Goal: Task Accomplishment & Management: Complete application form

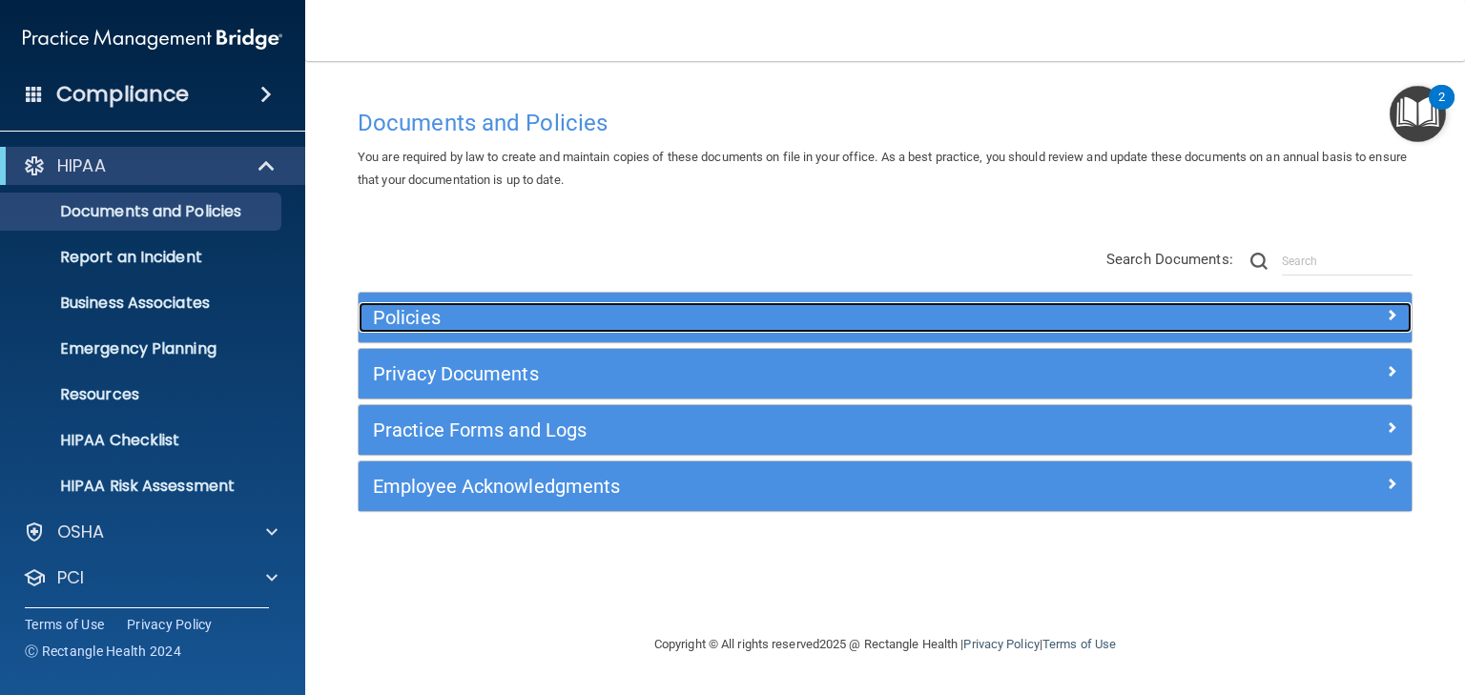
click at [401, 319] on h5 "Policies" at bounding box center [753, 317] width 761 height 21
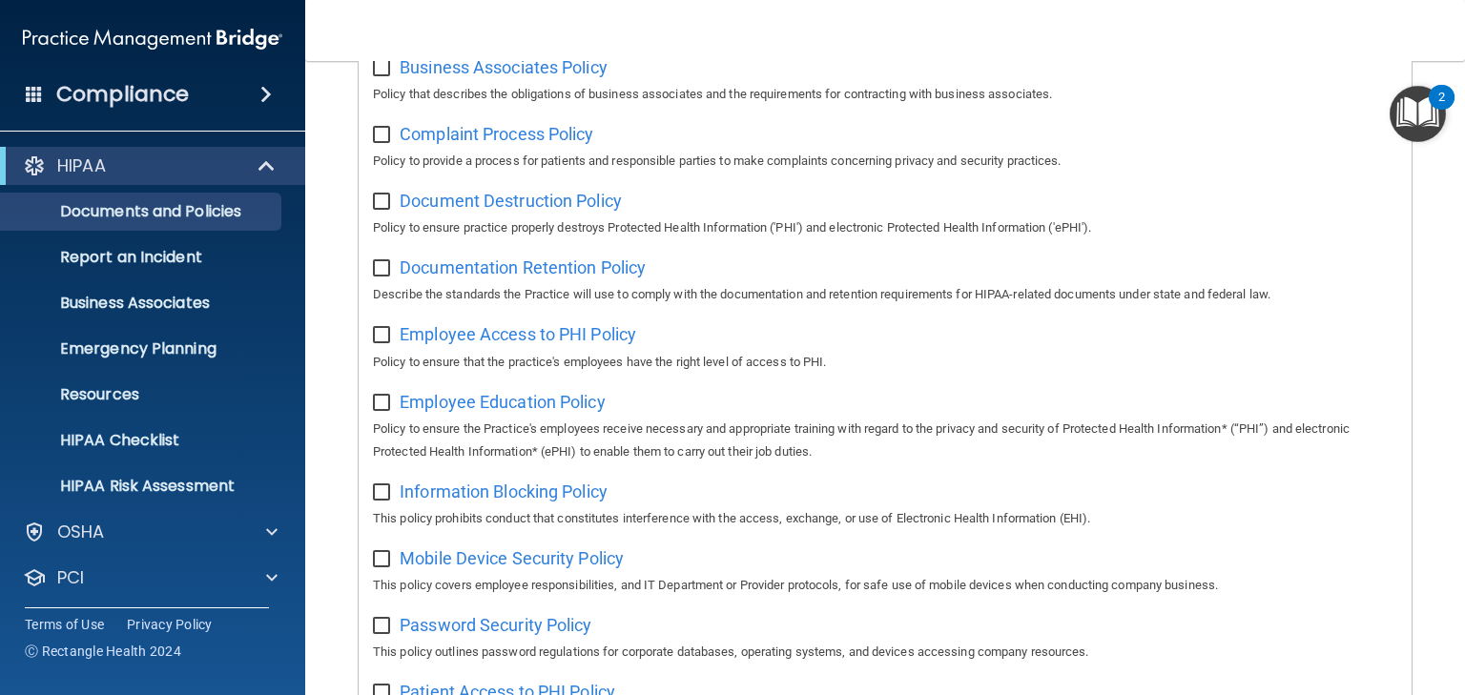
scroll to position [515, 0]
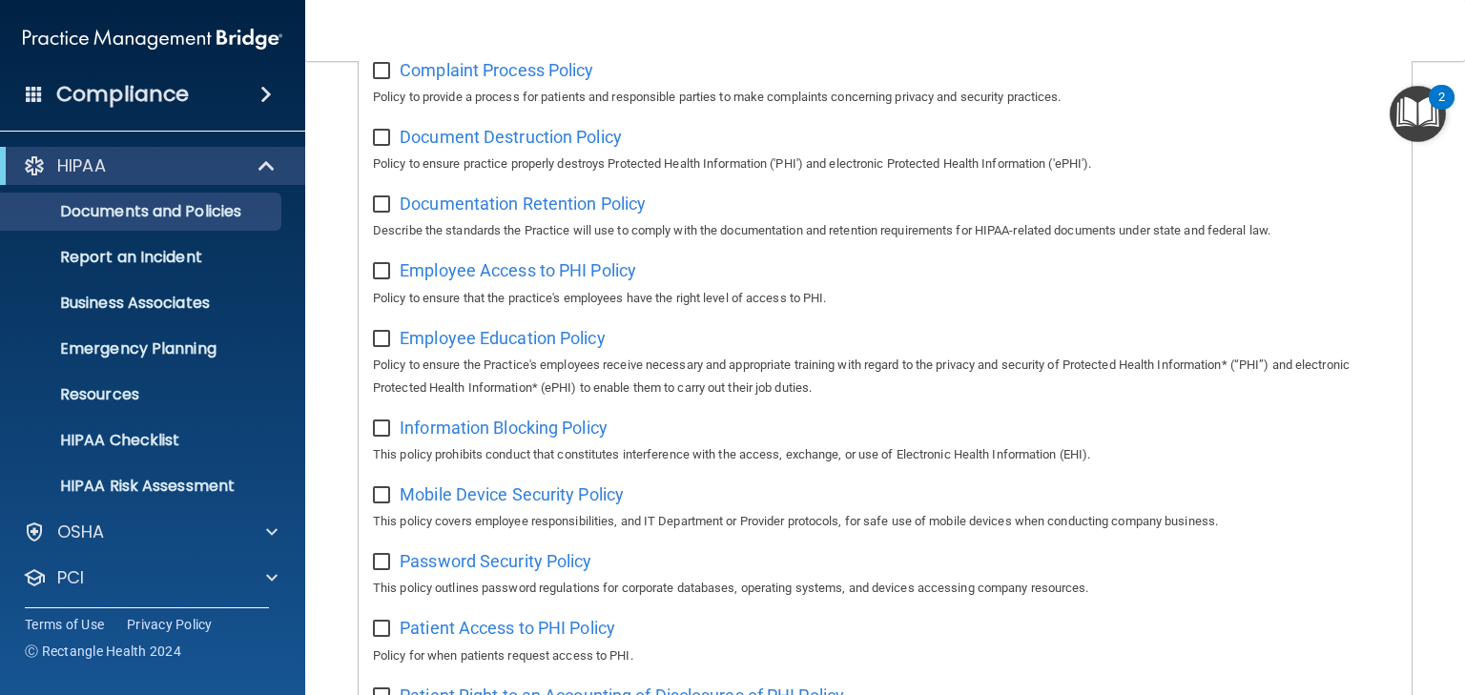
click at [1157, 109] on img "Open Resource Center, 2 new notifications" at bounding box center [1418, 114] width 56 height 56
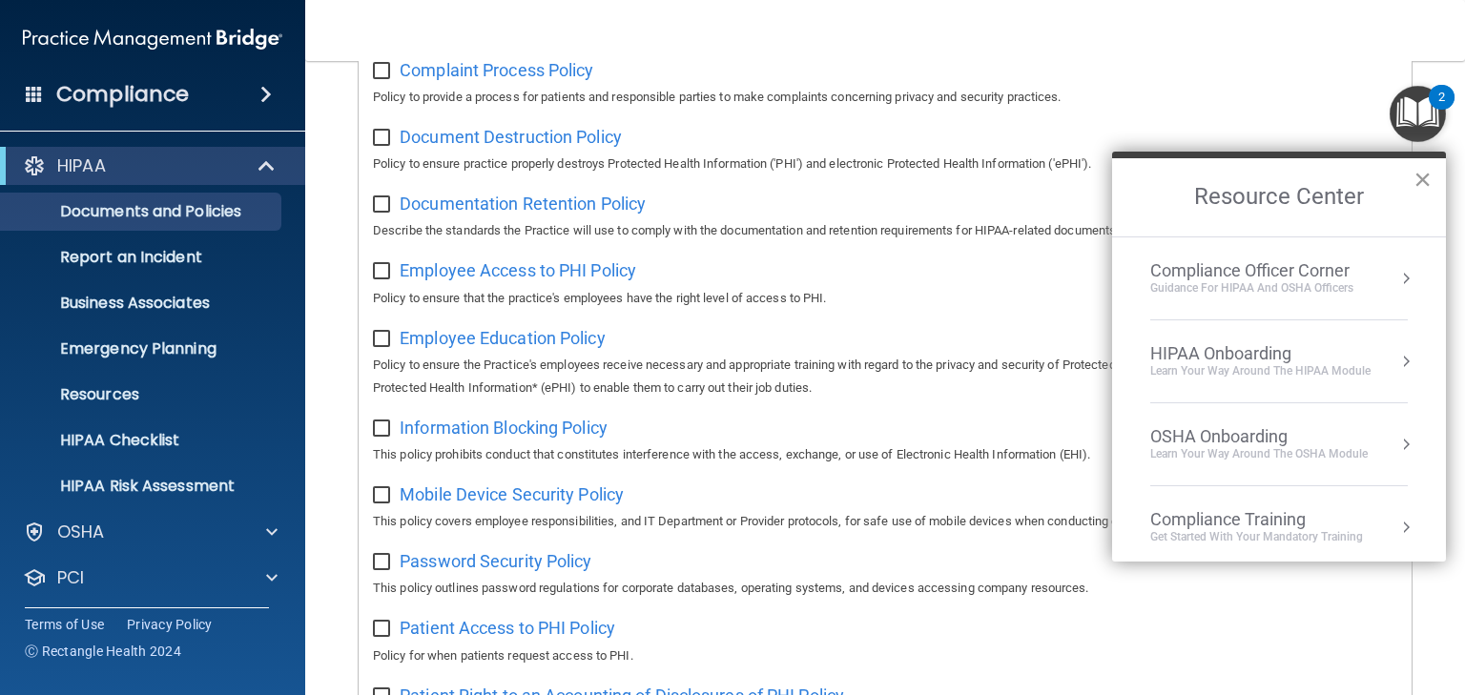
click at [1157, 181] on button "×" at bounding box center [1423, 179] width 18 height 31
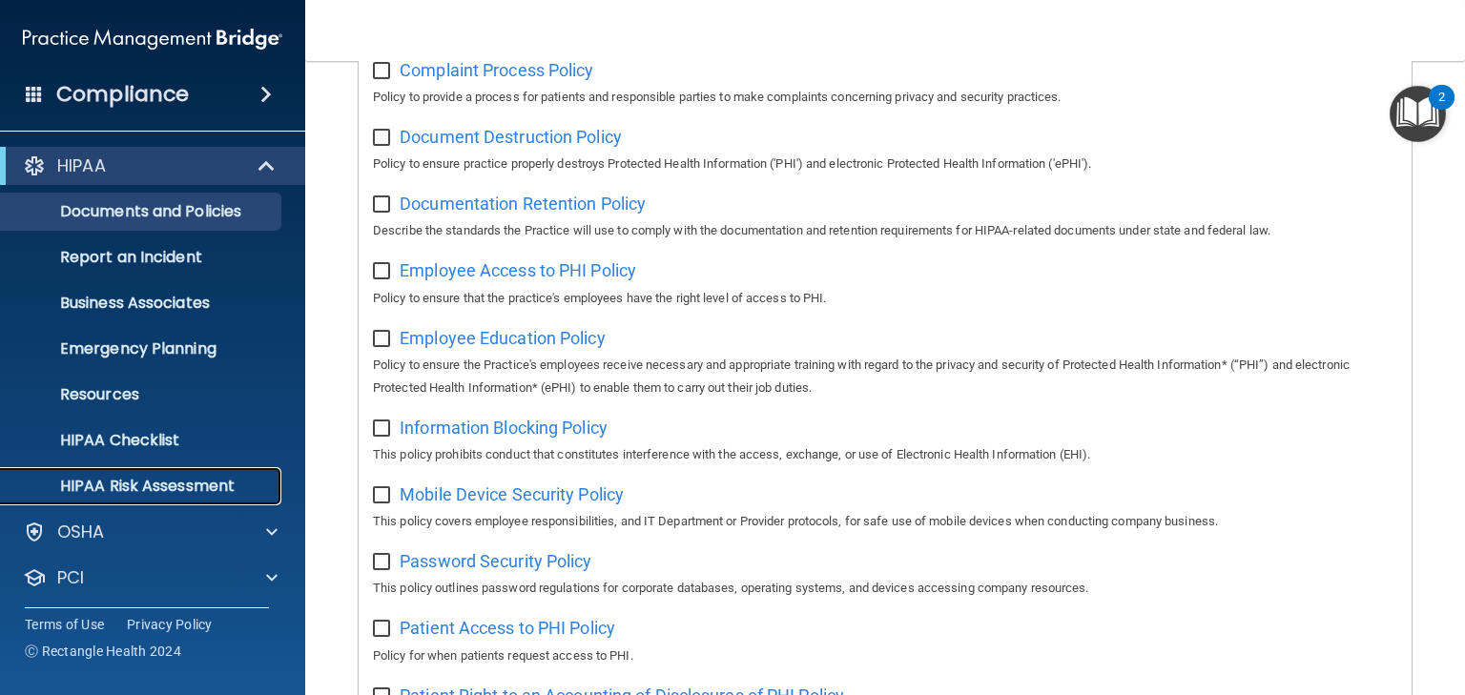
click at [173, 488] on p "HIPAA Risk Assessment" at bounding box center [142, 486] width 260 height 19
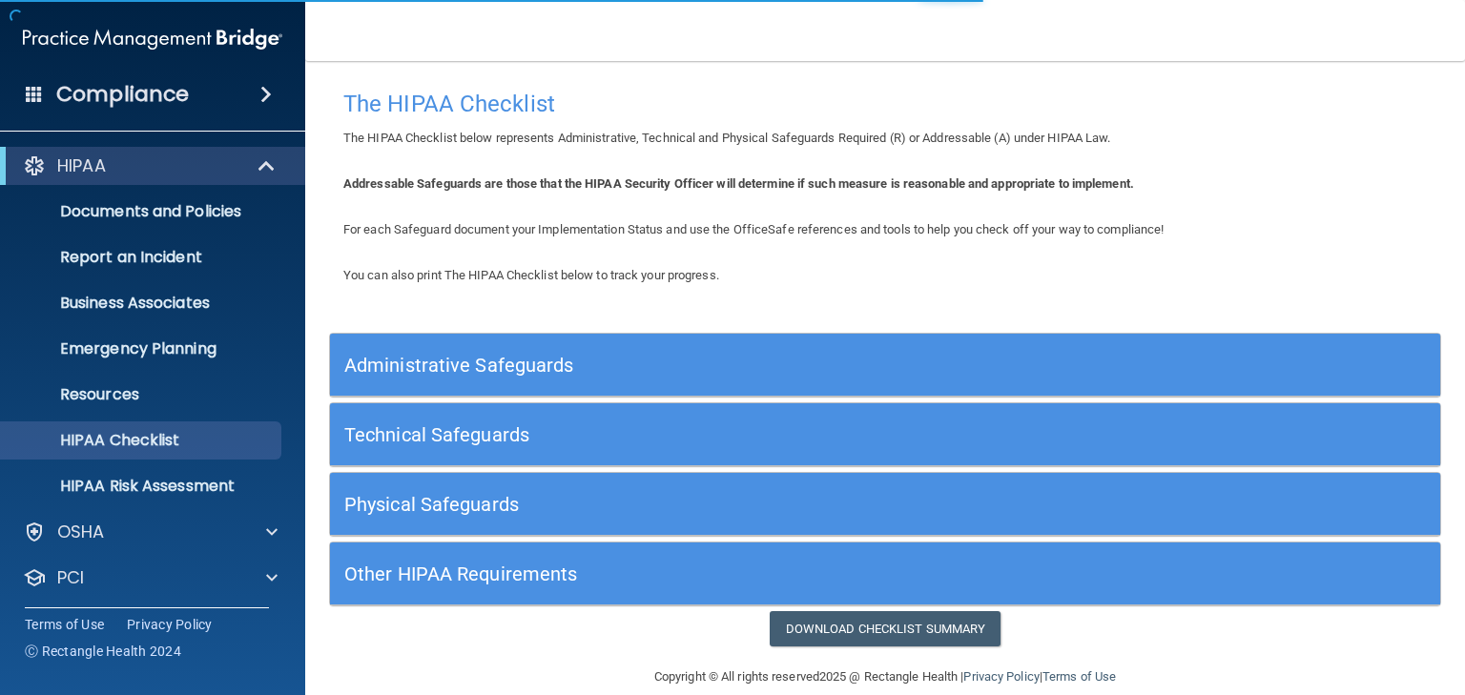
click at [477, 356] on h5 "Administrative Safeguards" at bounding box center [746, 365] width 804 height 21
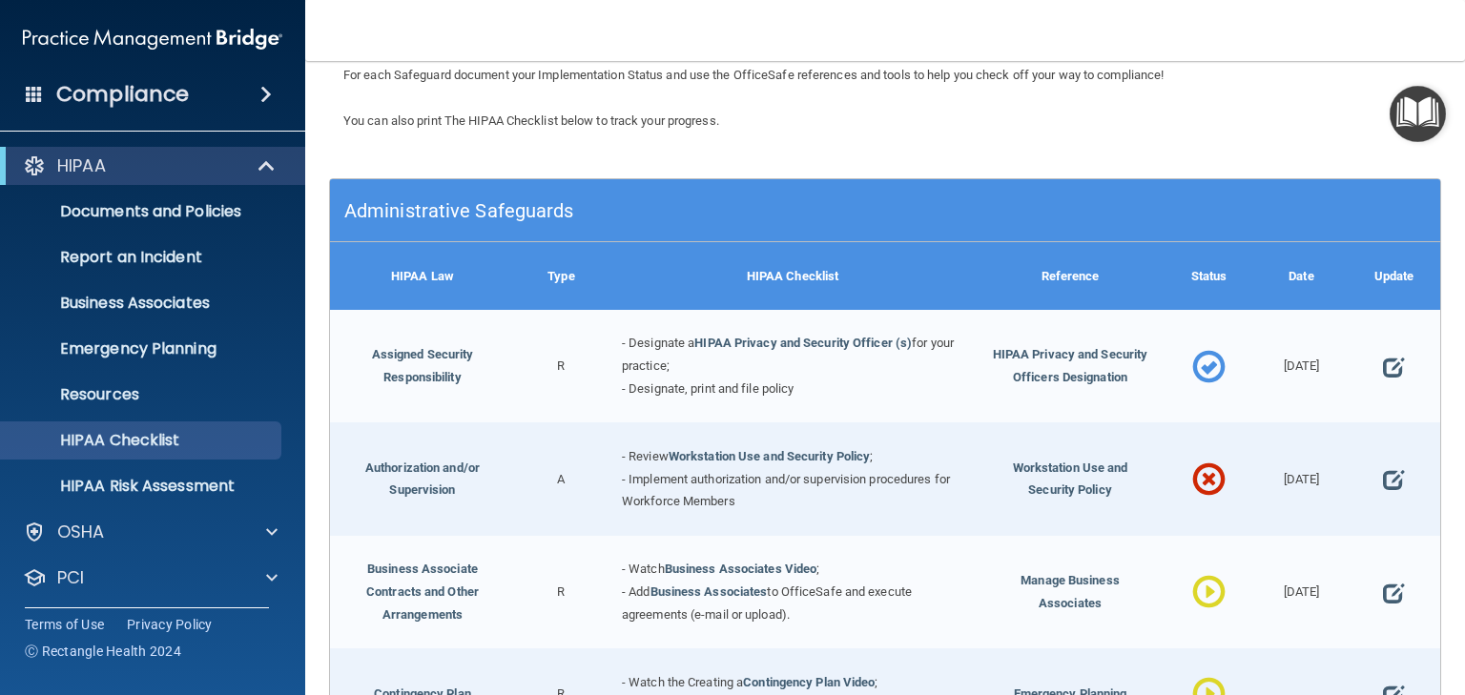
scroll to position [305, 0]
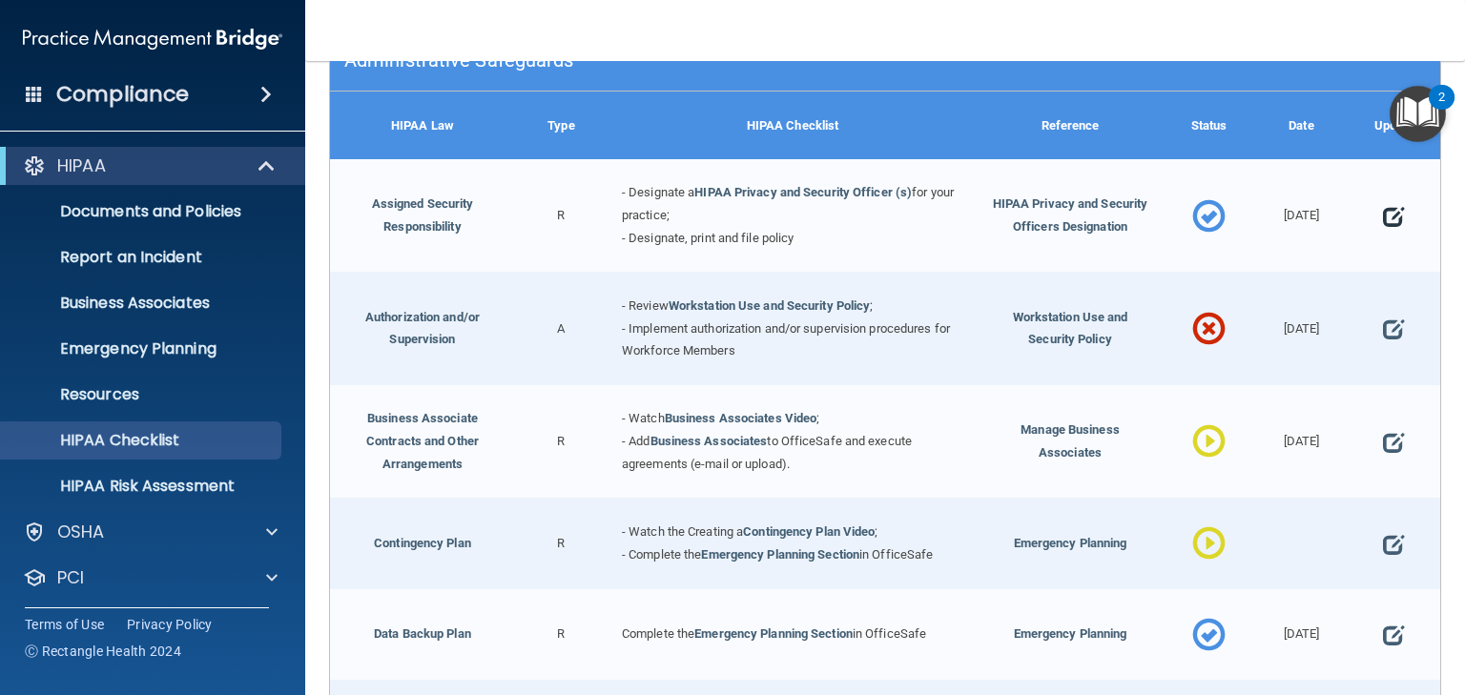
click at [1383, 219] on span at bounding box center [1393, 217] width 21 height 47
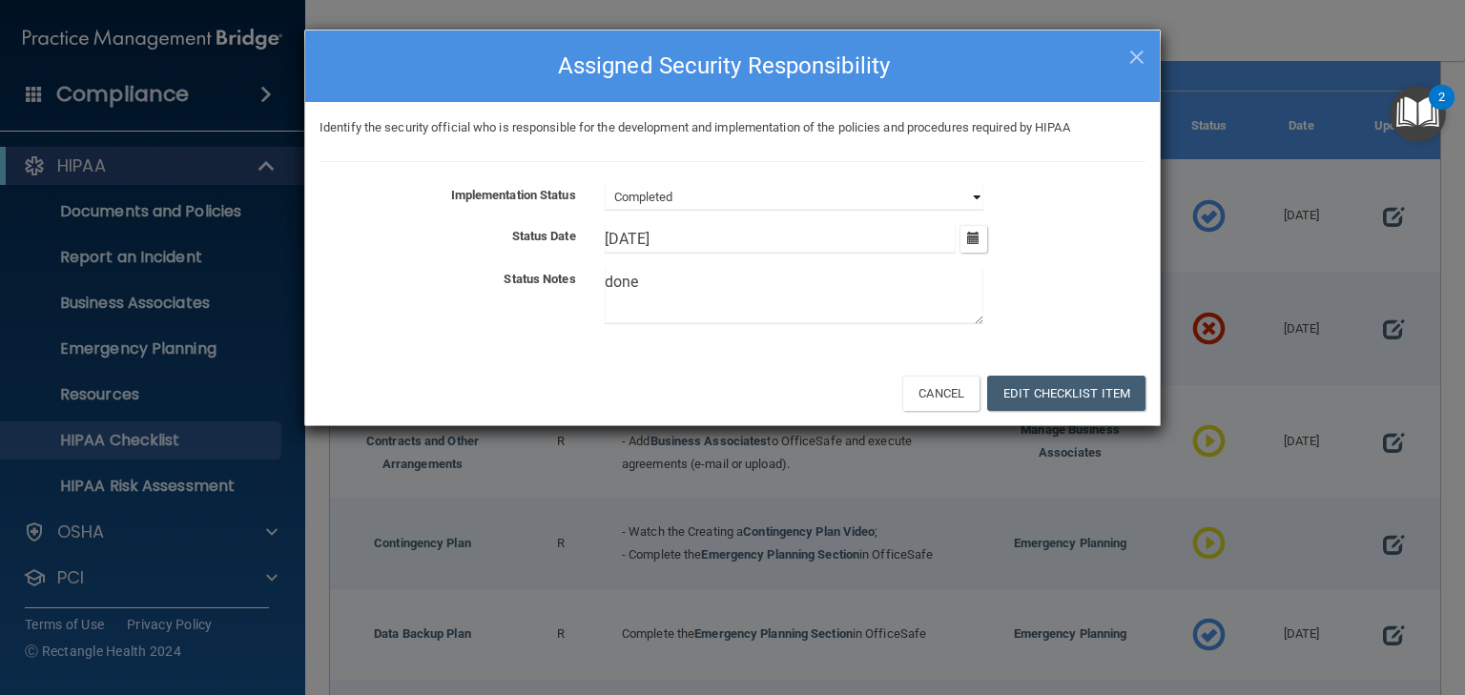
click at [831, 198] on select "Not Started In Progress Completed" at bounding box center [794, 197] width 379 height 27
select select "in_progress"
click at [605, 184] on select "Not Started In Progress Completed" at bounding box center [794, 197] width 379 height 27
click at [654, 272] on textarea "done" at bounding box center [794, 296] width 379 height 56
drag, startPoint x: 655, startPoint y: 280, endPoint x: 573, endPoint y: 266, distance: 83.1
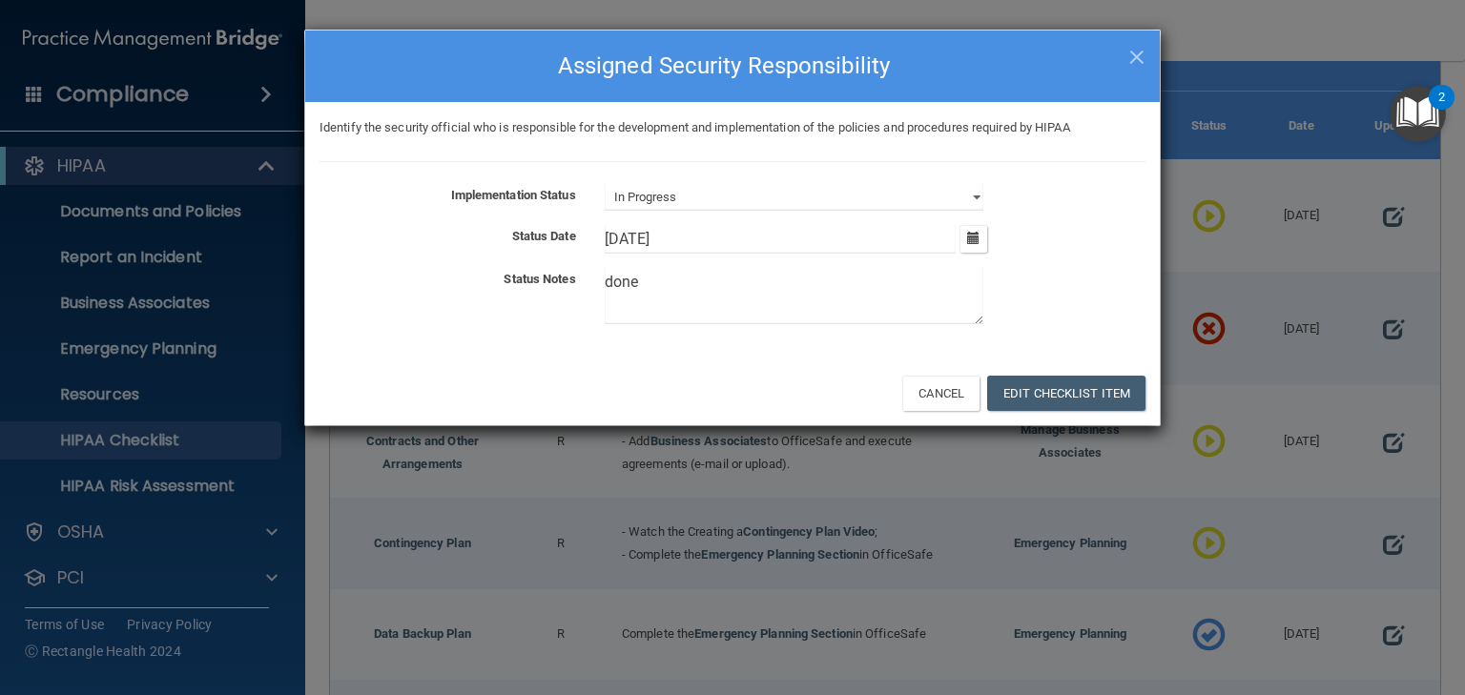
click at [573, 266] on div "Implementation Status Not Started In Progress Completed Status Date 6/5/24 June…" at bounding box center [733, 258] width 826 height 148
type textarea "finding one"
click at [1030, 376] on button "Edit Checklist Item" at bounding box center [1066, 393] width 158 height 35
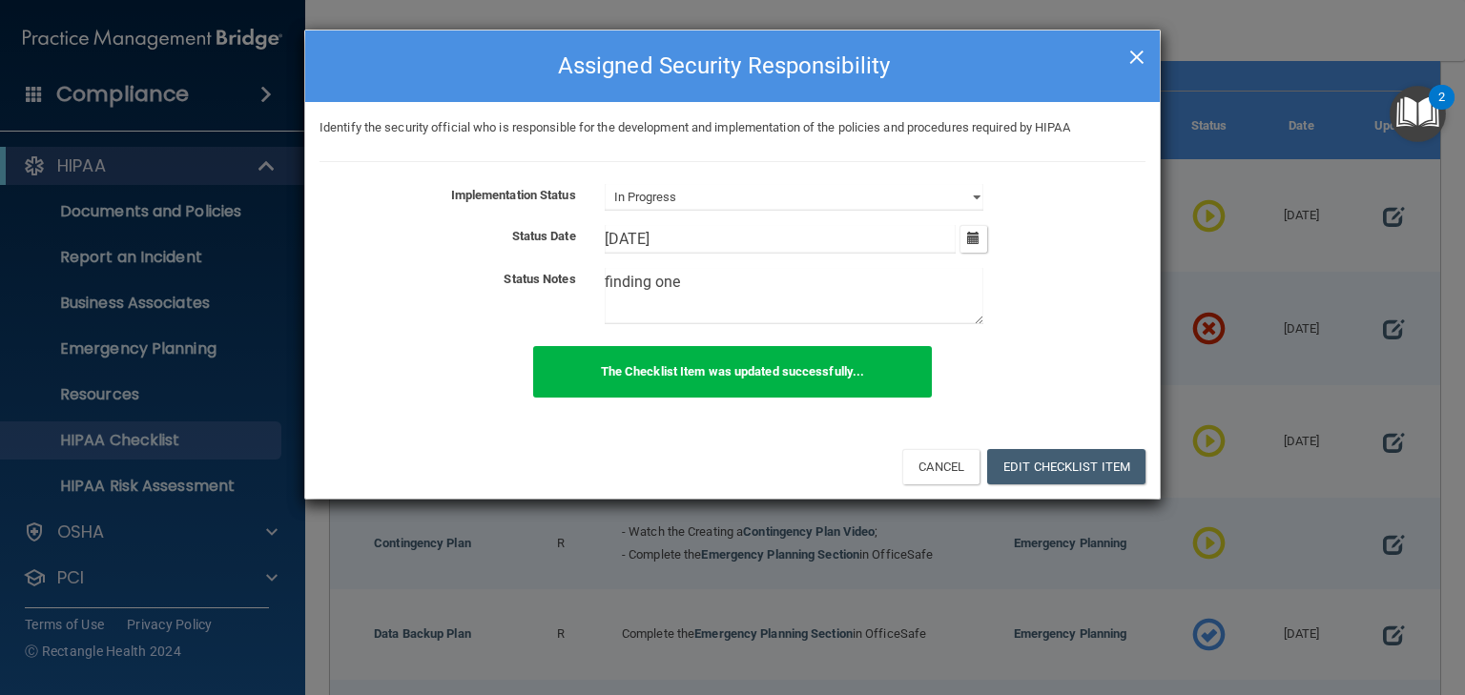
click at [1139, 57] on span "×" at bounding box center [1137, 54] width 17 height 38
select select "completed"
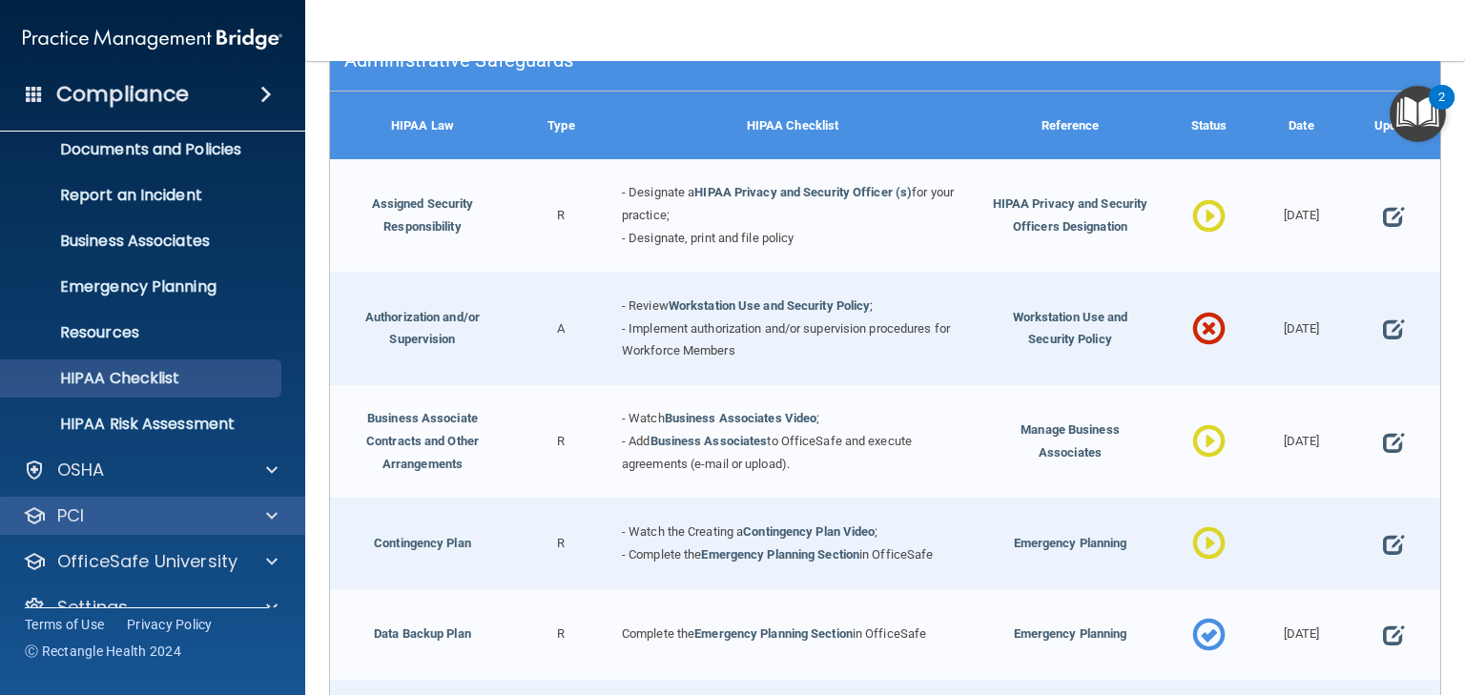
scroll to position [95, 0]
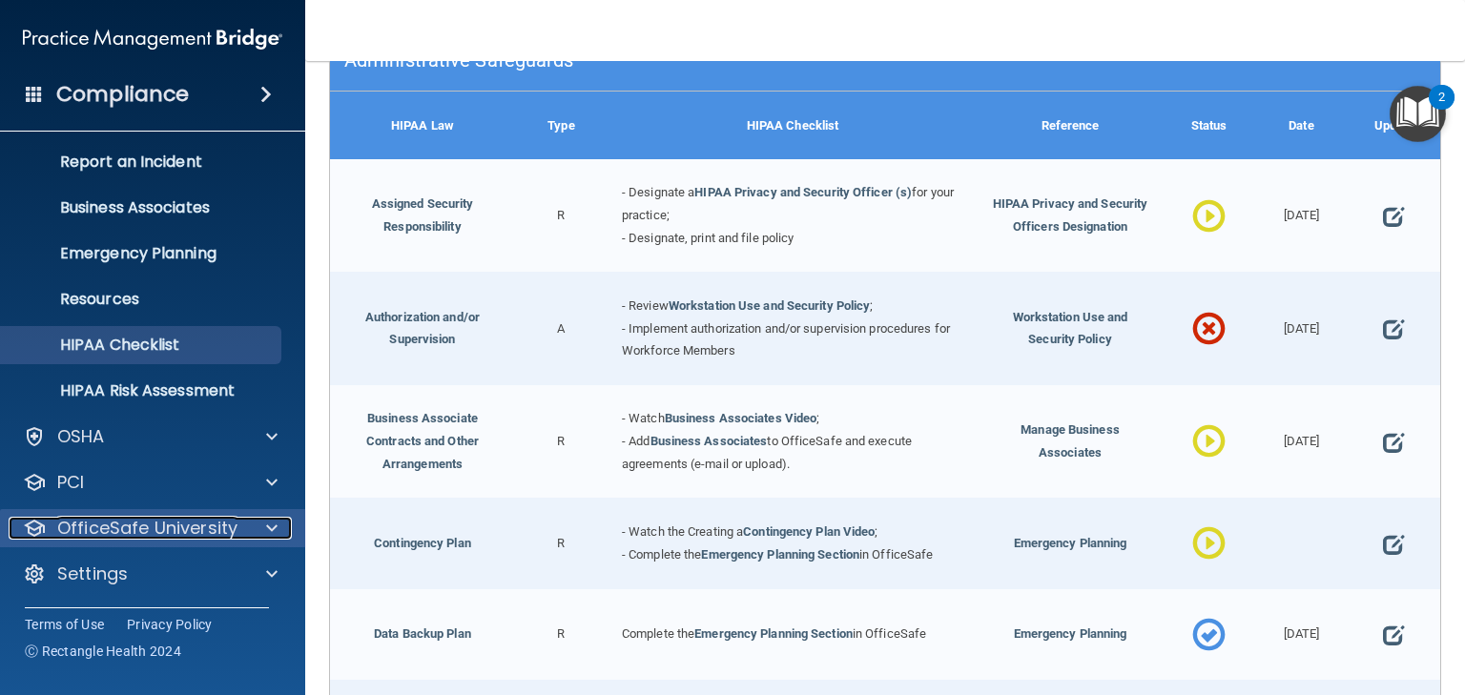
click at [216, 538] on p "OfficeSafe University" at bounding box center [147, 528] width 180 height 23
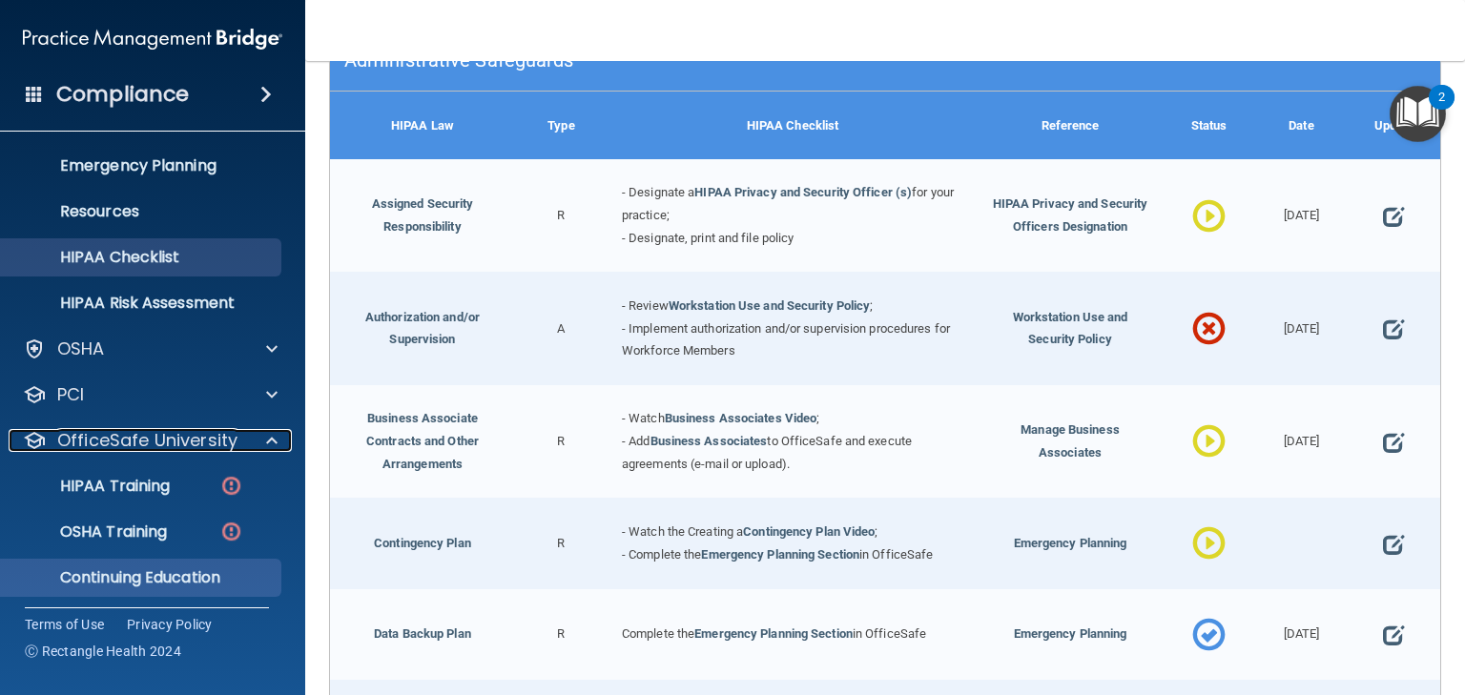
scroll to position [233, 0]
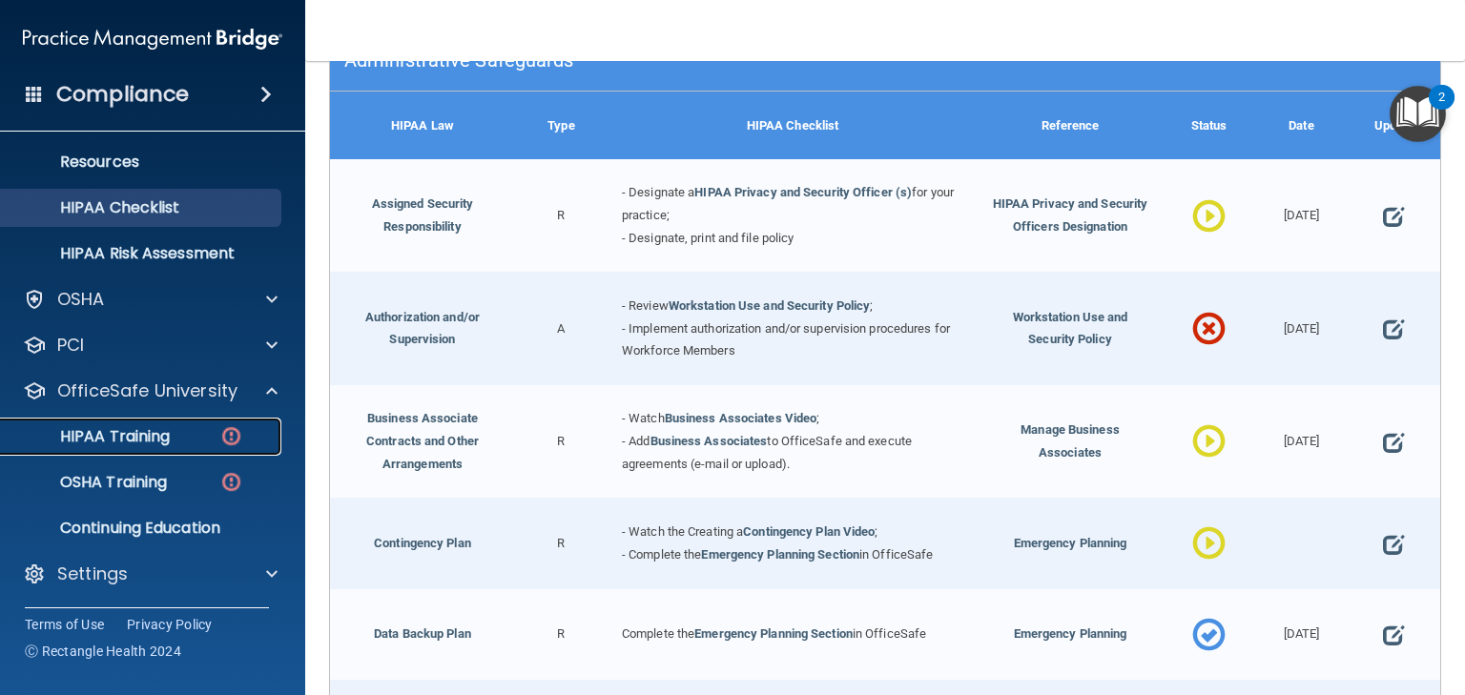
click at [134, 436] on p "HIPAA Training" at bounding box center [90, 436] width 157 height 19
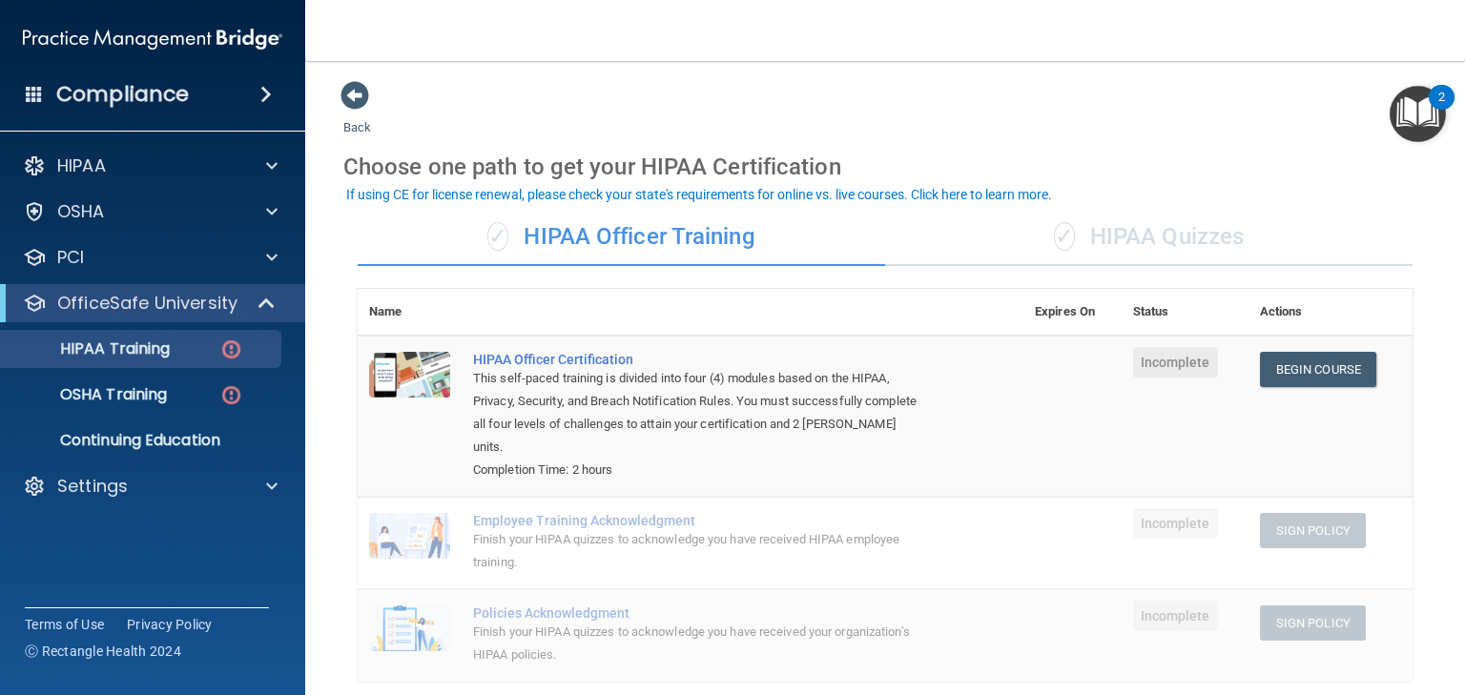
click at [1103, 245] on div "✓ HIPAA Quizzes" at bounding box center [1149, 237] width 528 height 57
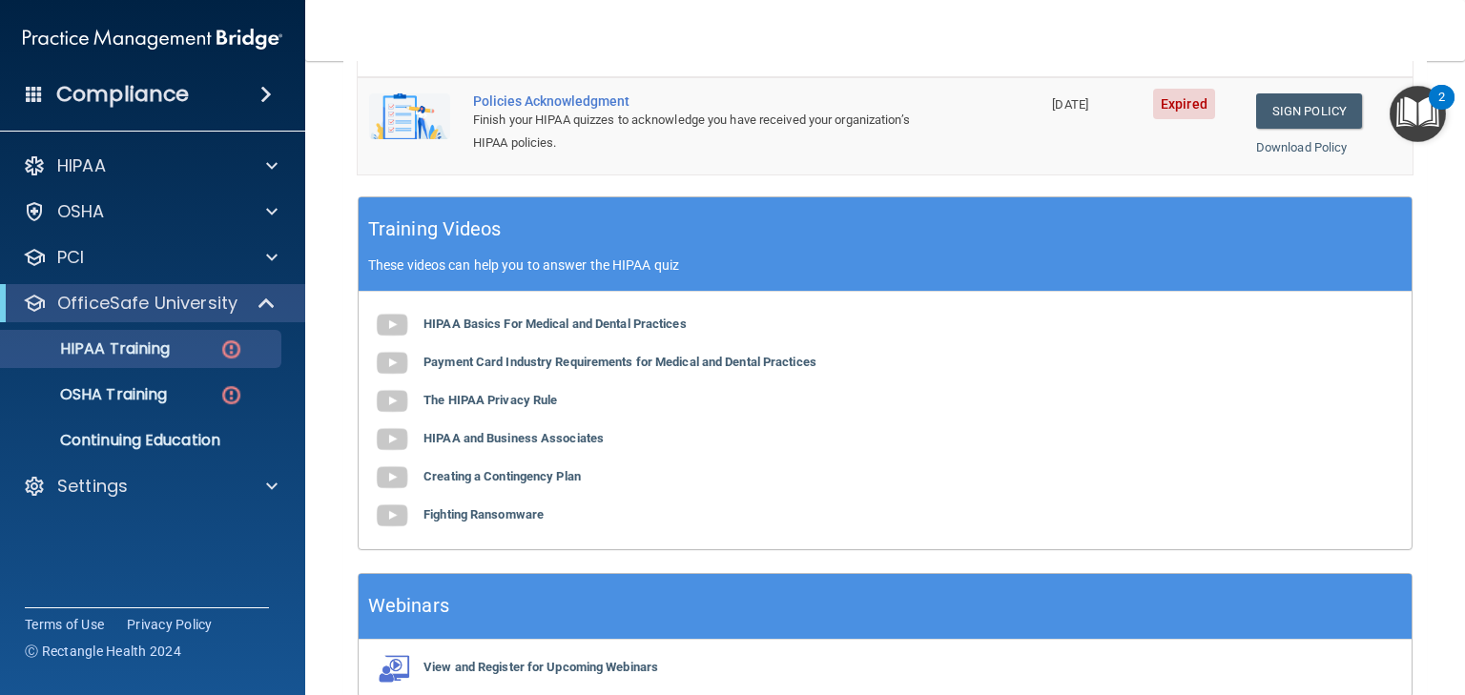
scroll to position [687, 0]
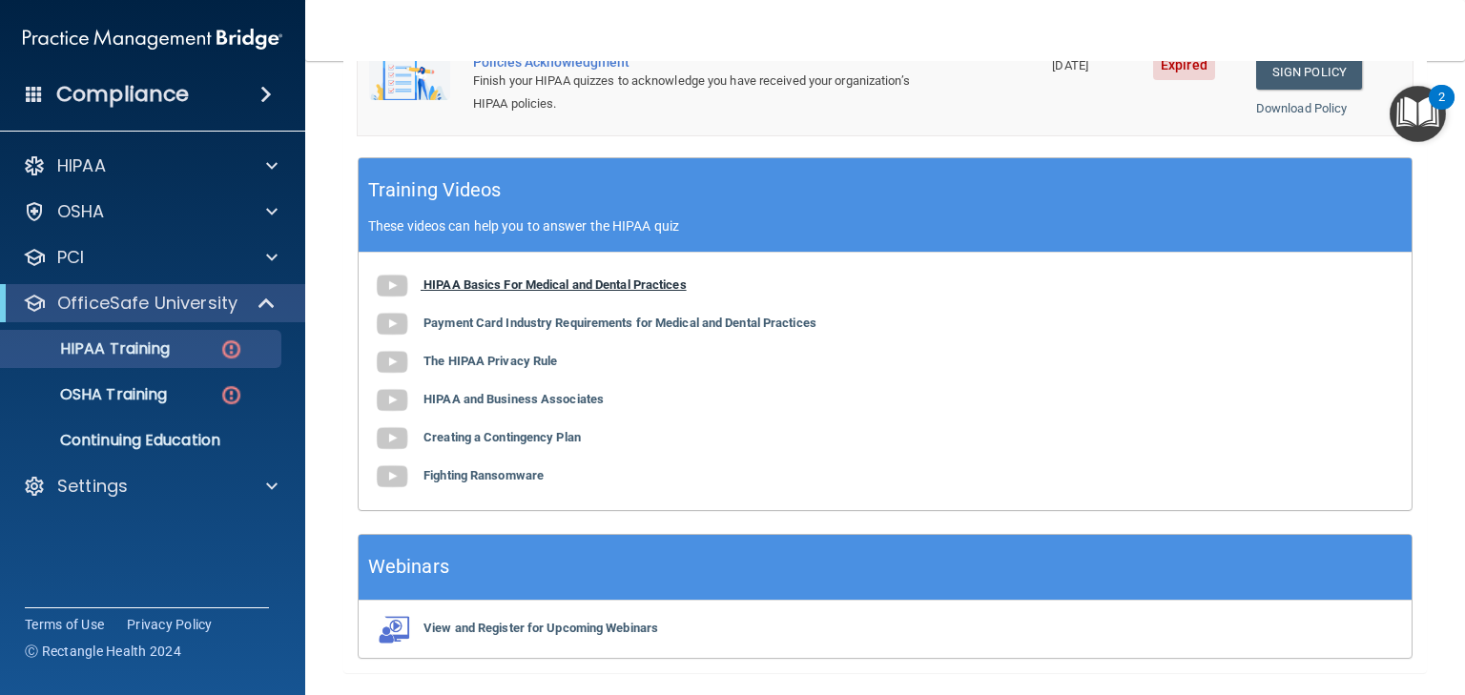
click at [538, 282] on b "HIPAA Basics For Medical and Dental Practices" at bounding box center [555, 285] width 263 height 14
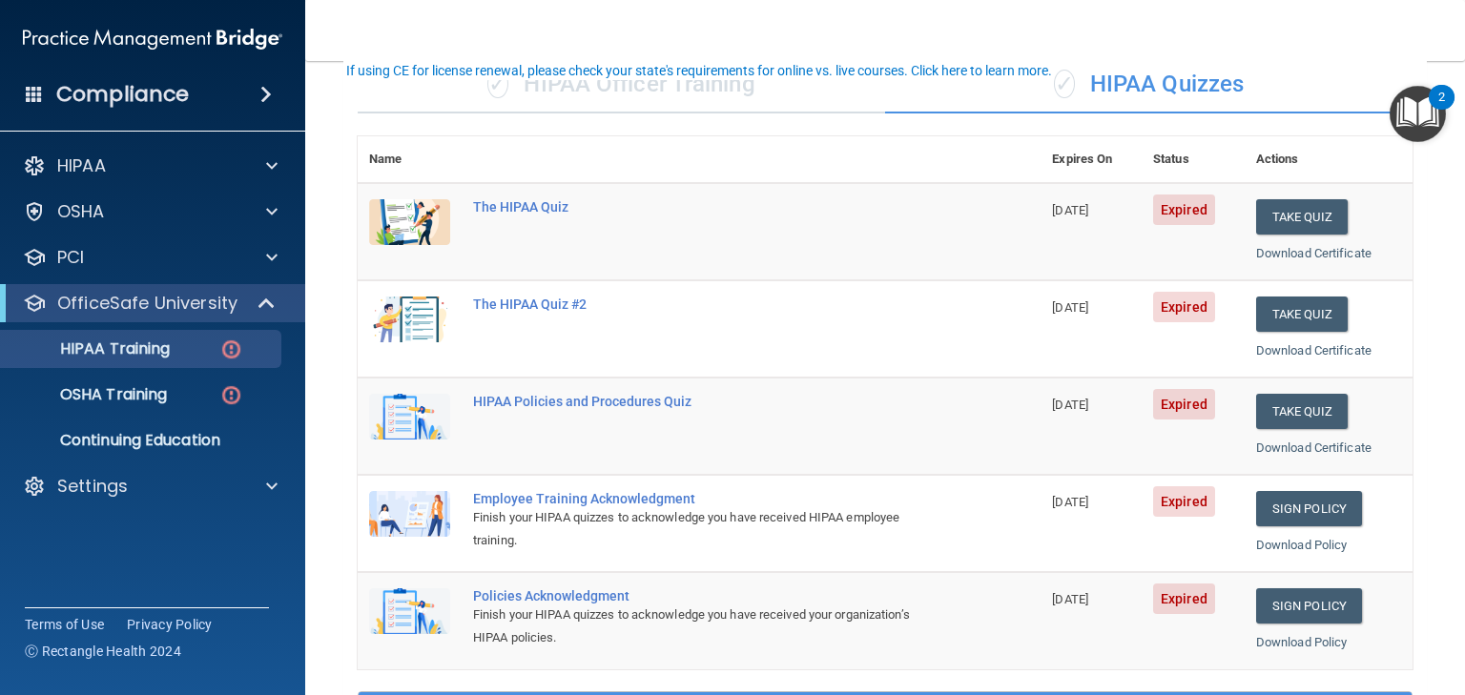
scroll to position [0, 0]
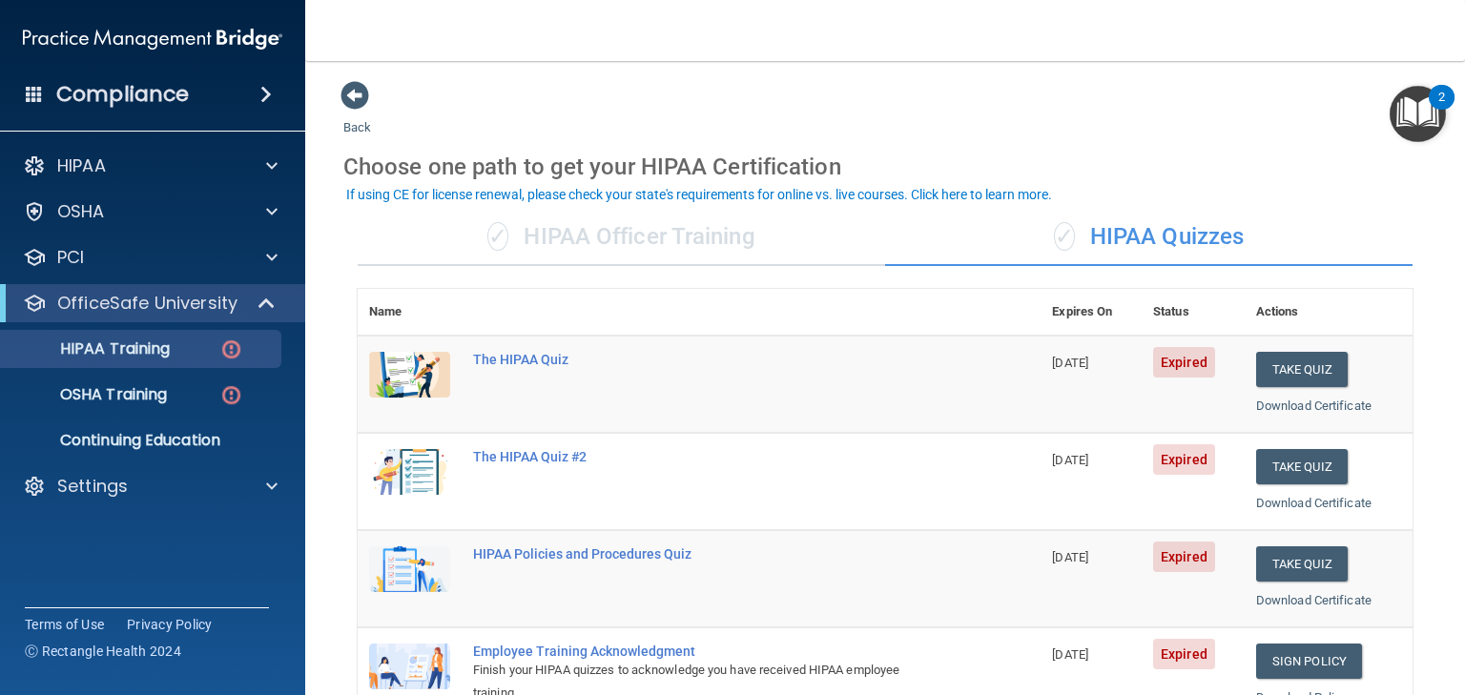
click at [596, 229] on div "✓ HIPAA Officer Training" at bounding box center [622, 237] width 528 height 57
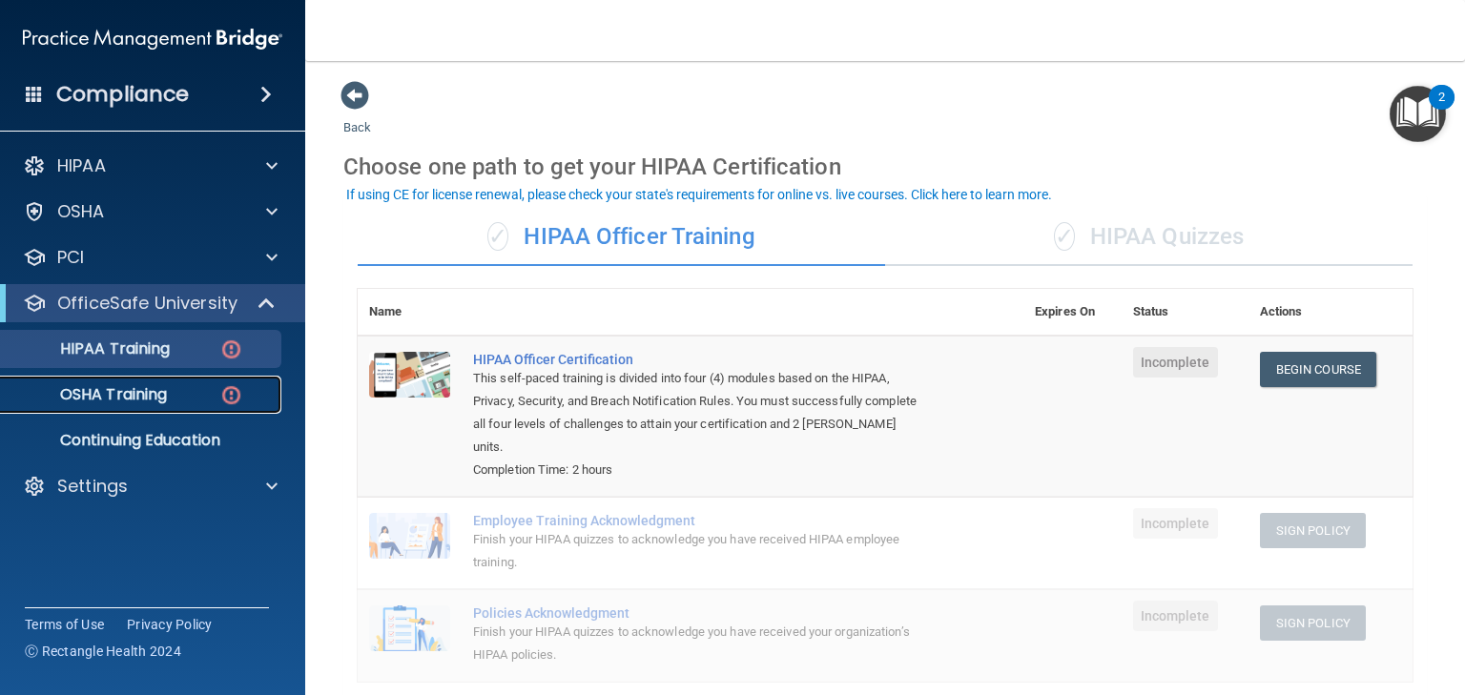
click at [135, 400] on p "OSHA Training" at bounding box center [89, 394] width 155 height 19
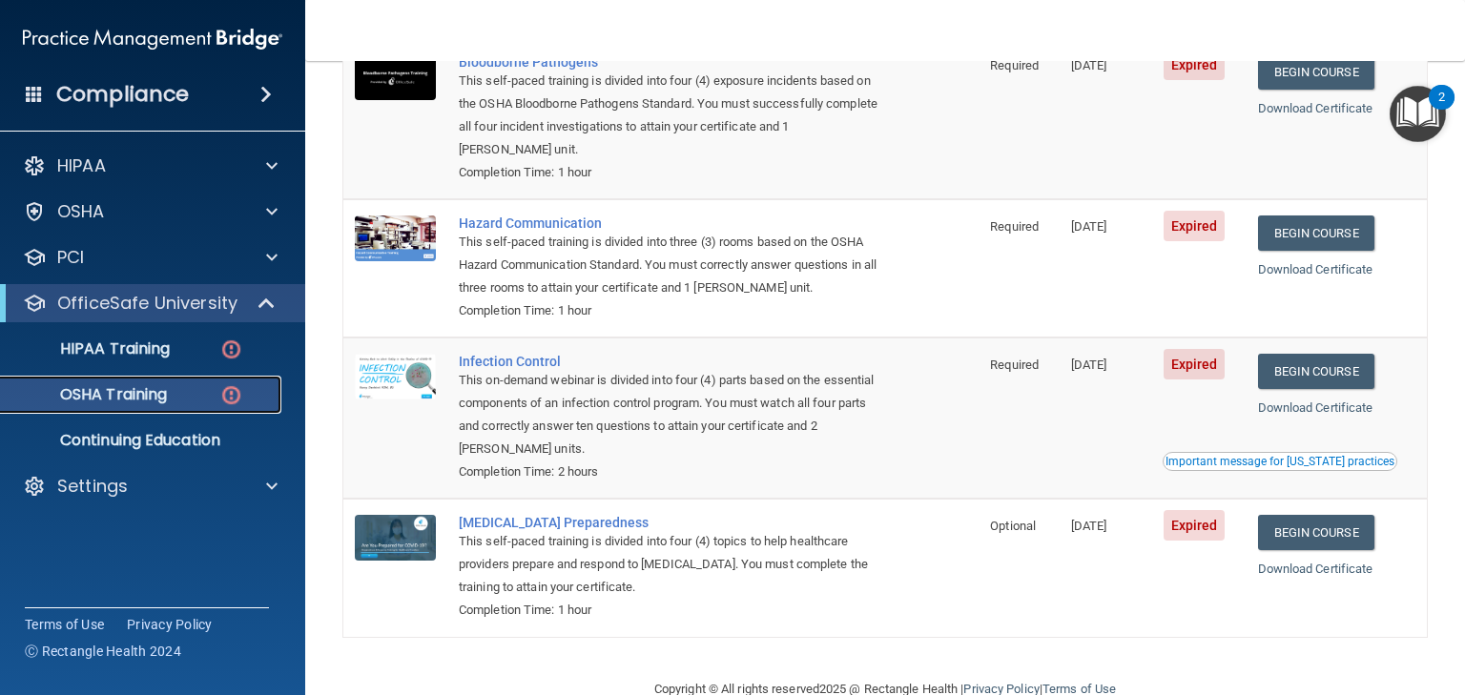
scroll to position [76, 0]
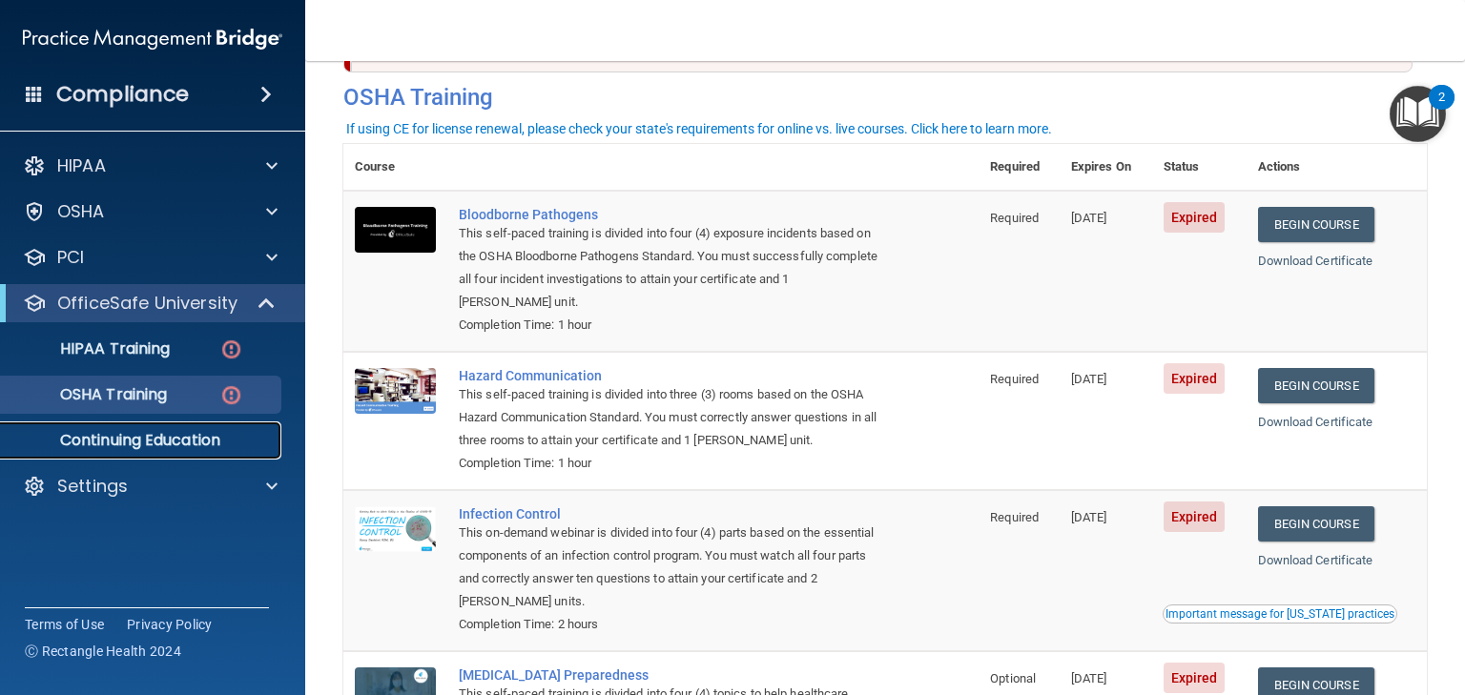
click at [113, 444] on p "Continuing Education" at bounding box center [142, 440] width 260 height 19
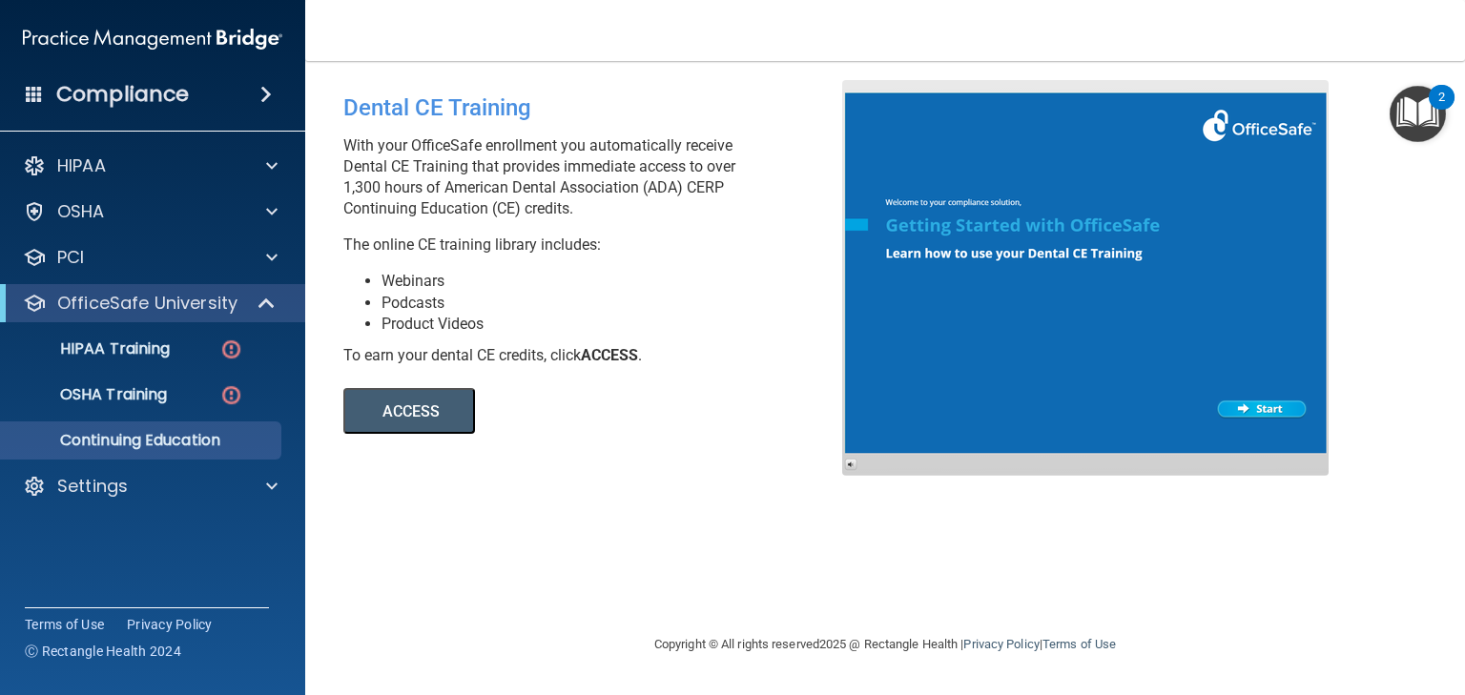
click at [419, 408] on button "ACCESS" at bounding box center [409, 411] width 132 height 46
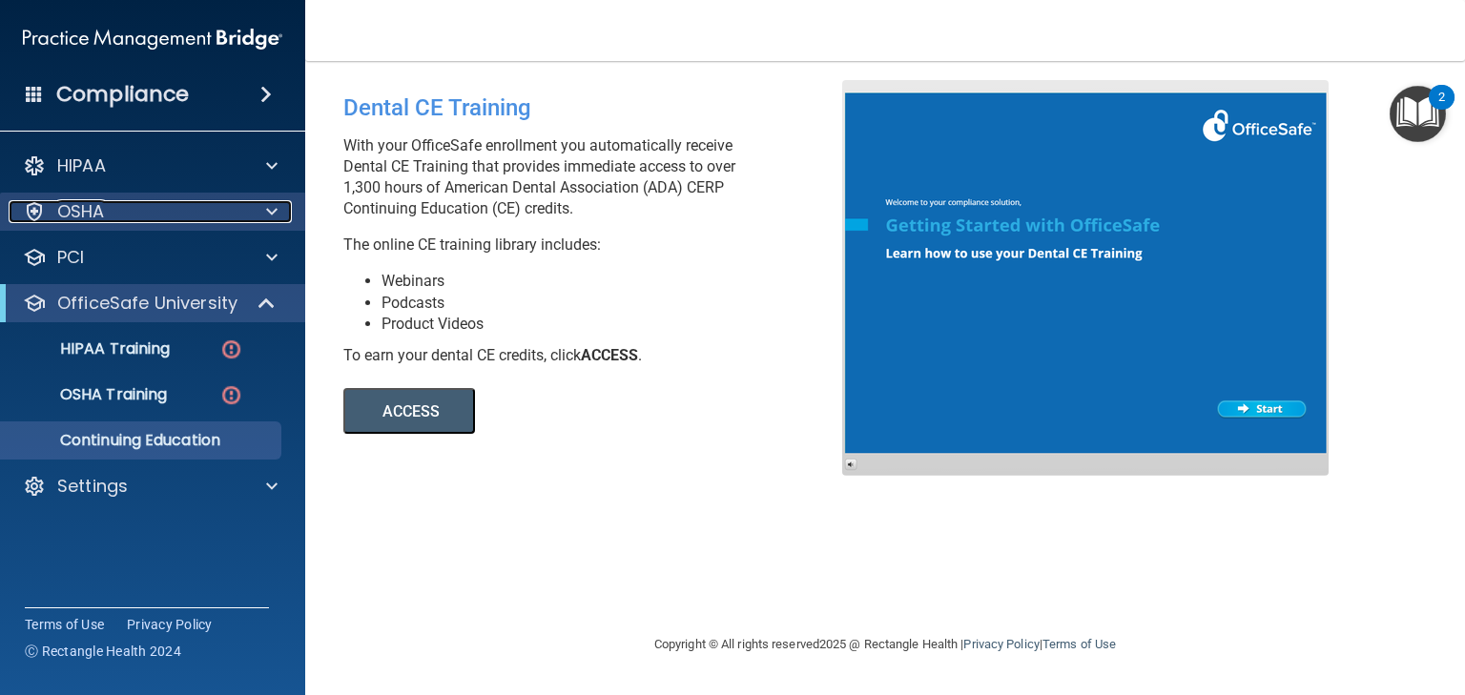
click at [91, 211] on p "OSHA" at bounding box center [81, 211] width 48 height 23
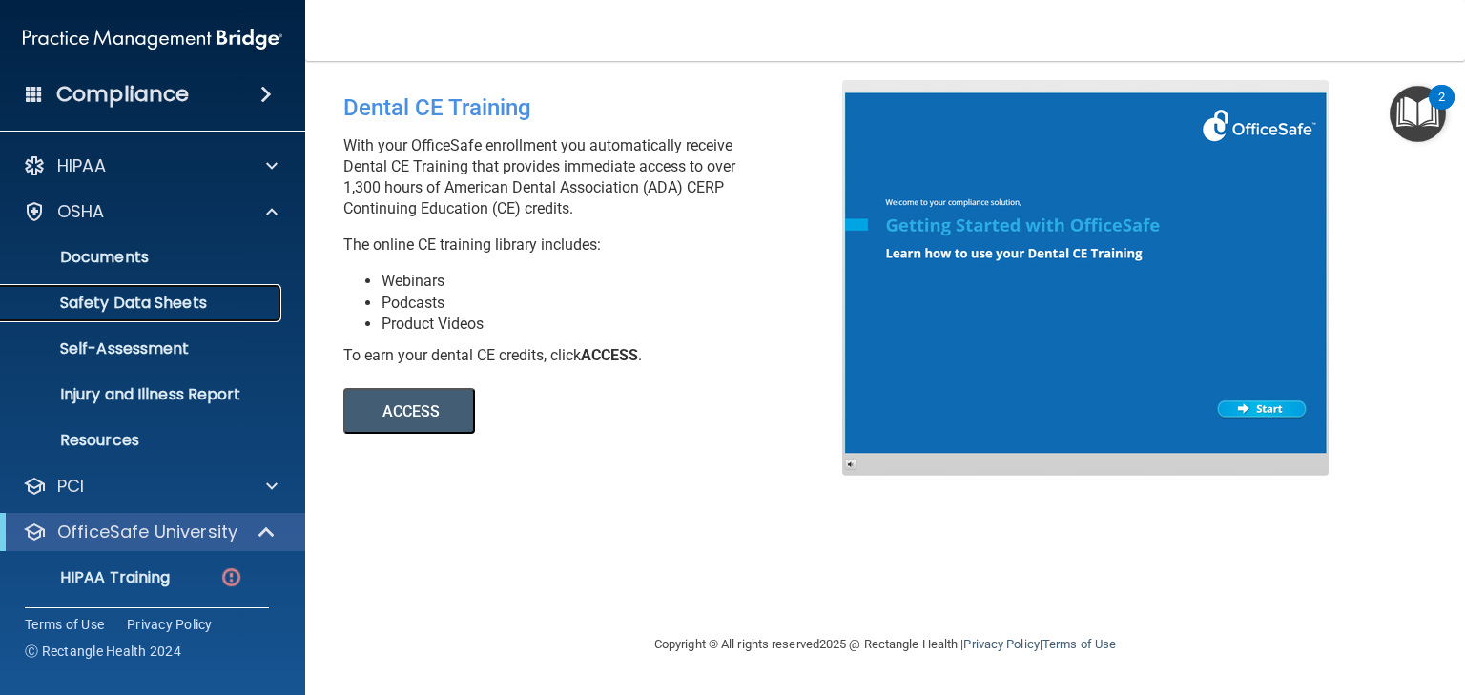
click at [140, 294] on p "Safety Data Sheets" at bounding box center [142, 303] width 260 height 19
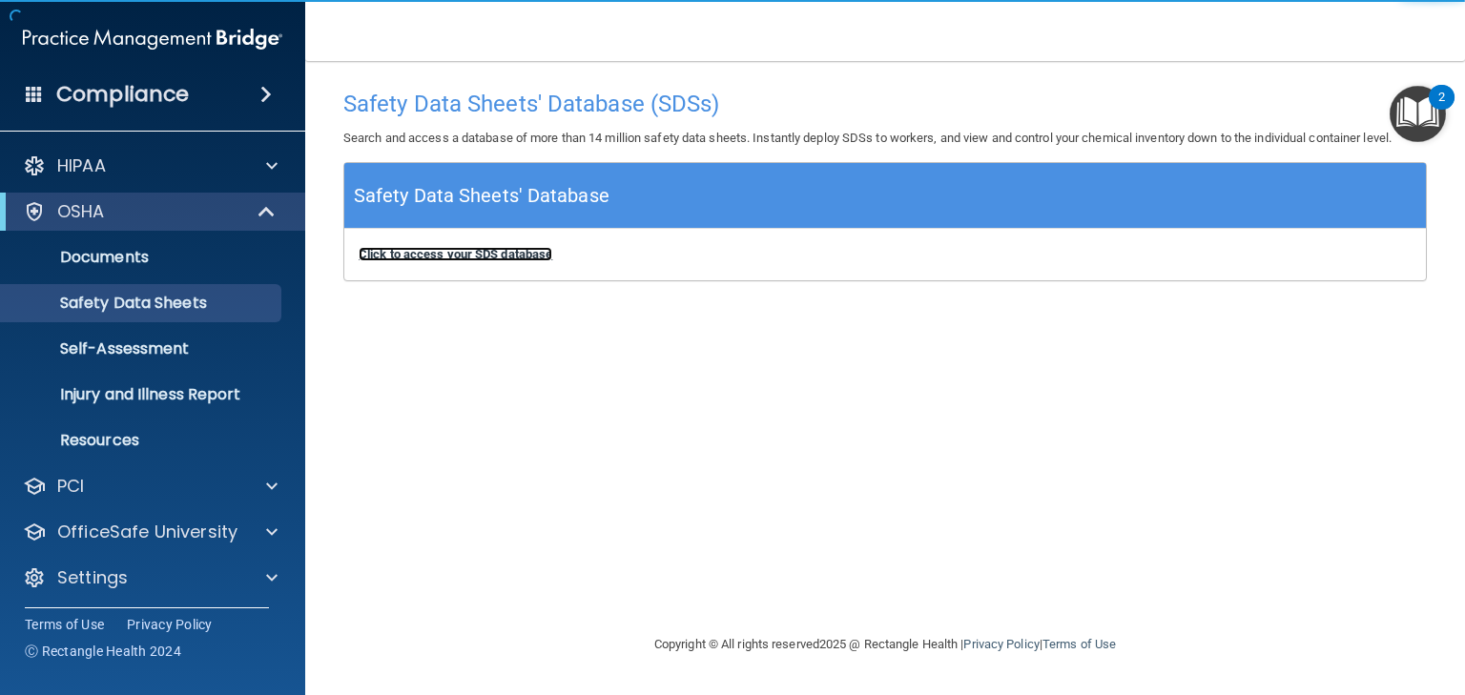
click at [462, 250] on b "Click to access your SDS database" at bounding box center [456, 254] width 194 height 14
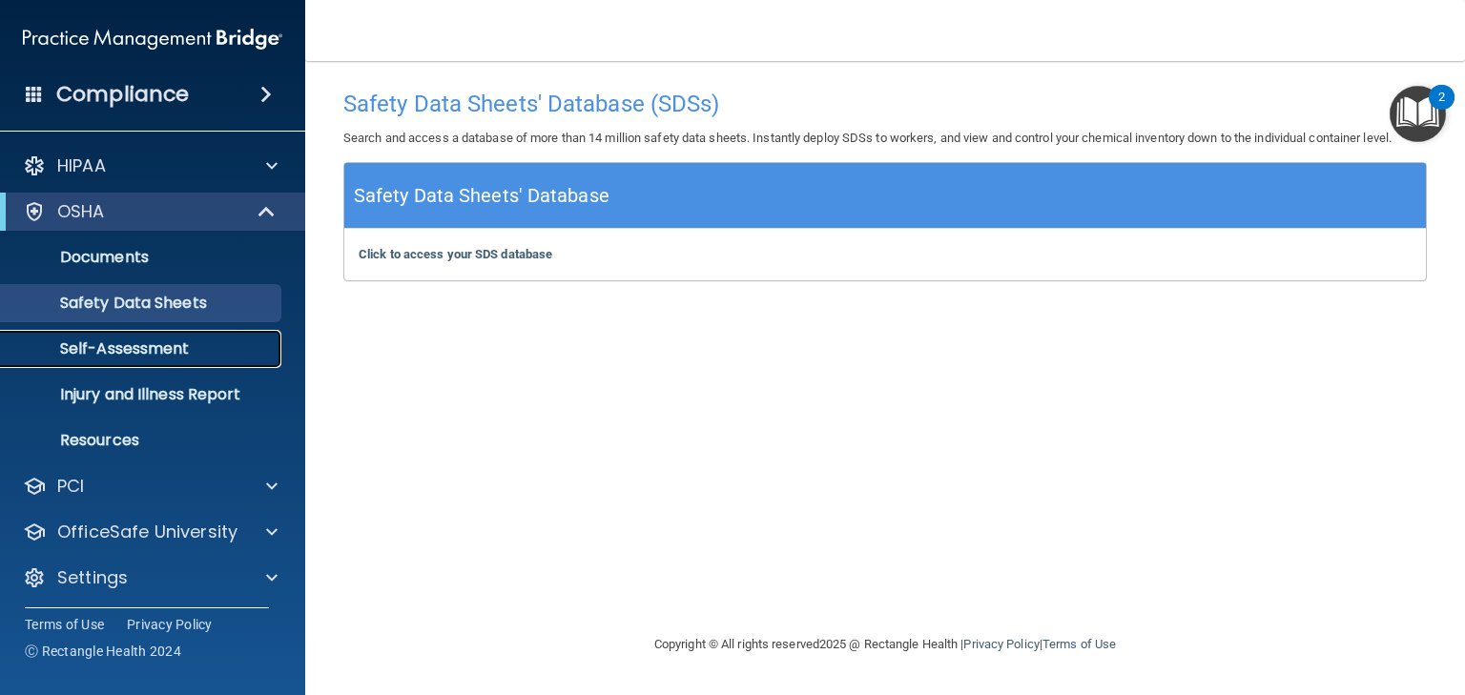
click at [122, 343] on p "Self-Assessment" at bounding box center [142, 349] width 260 height 19
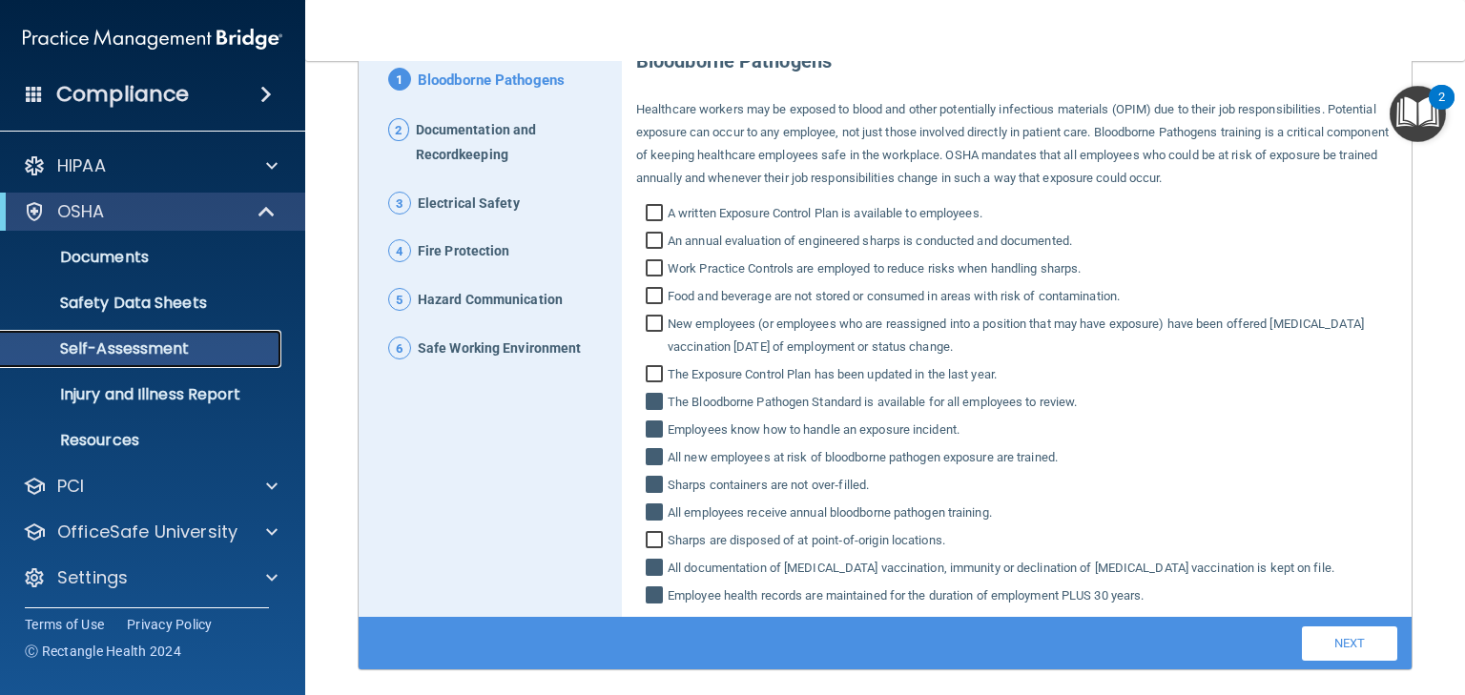
scroll to position [229, 0]
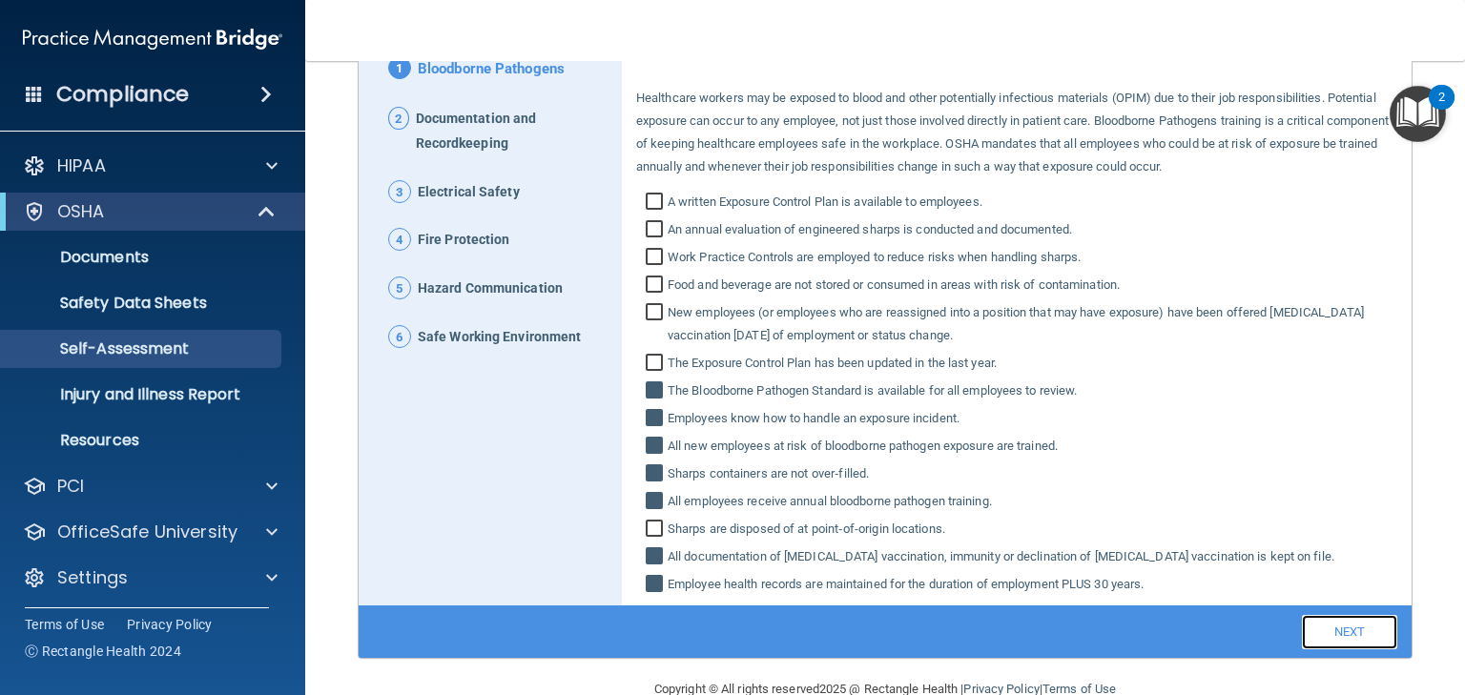
click at [1337, 634] on link "Next" at bounding box center [1349, 632] width 95 height 34
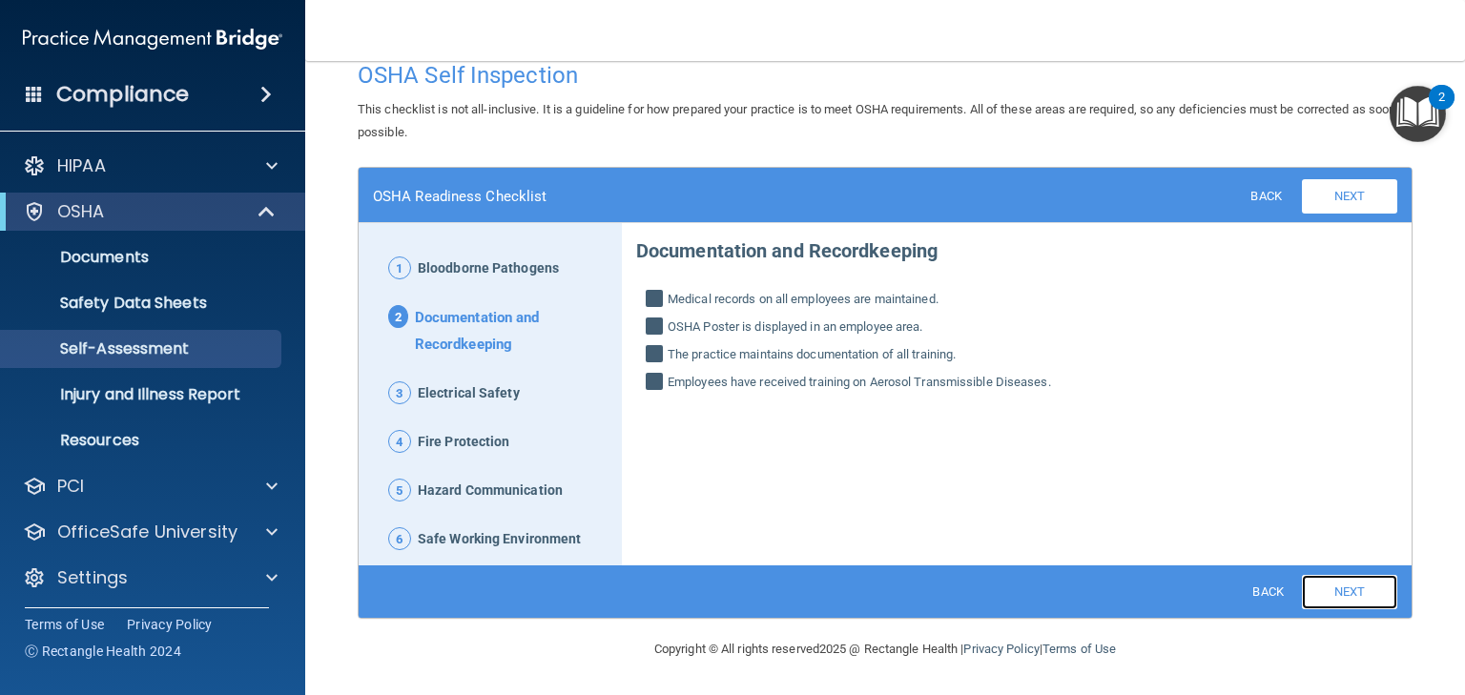
scroll to position [28, 0]
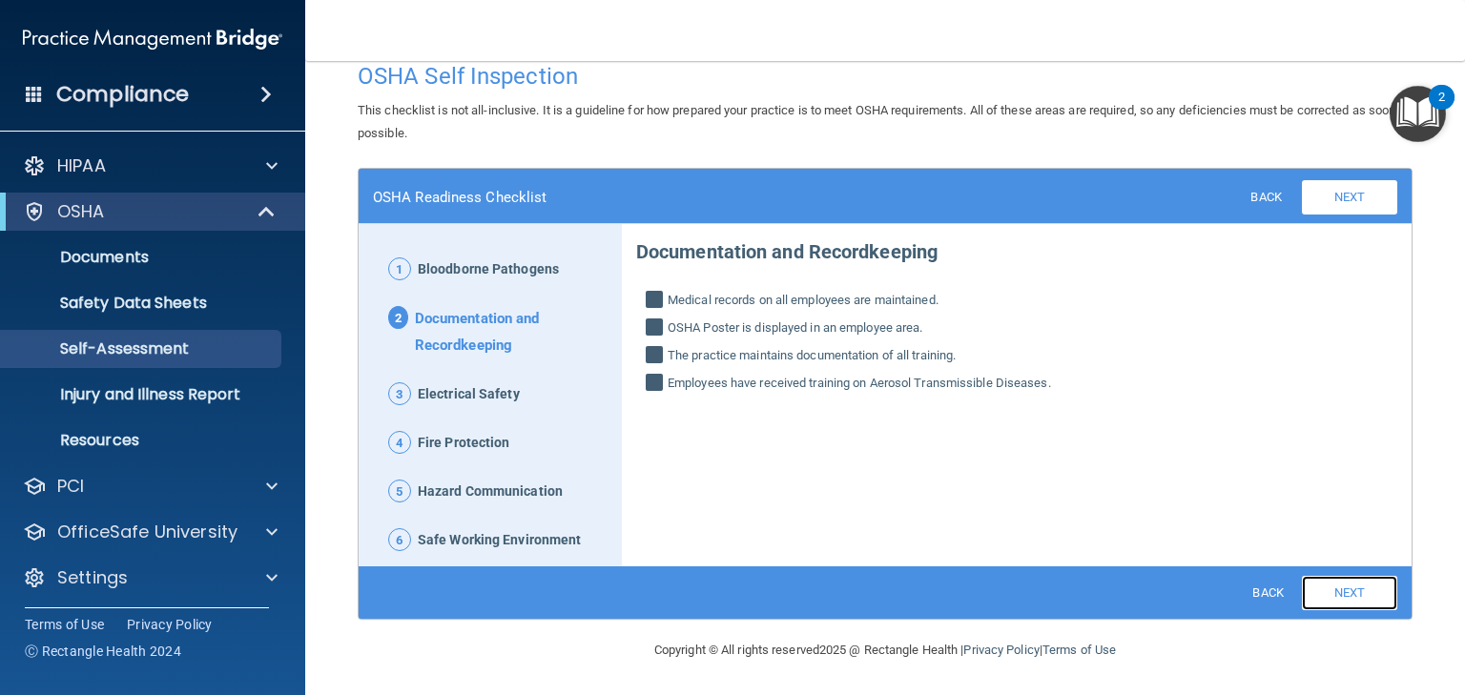
click at [1352, 592] on link "Next" at bounding box center [1349, 593] width 95 height 34
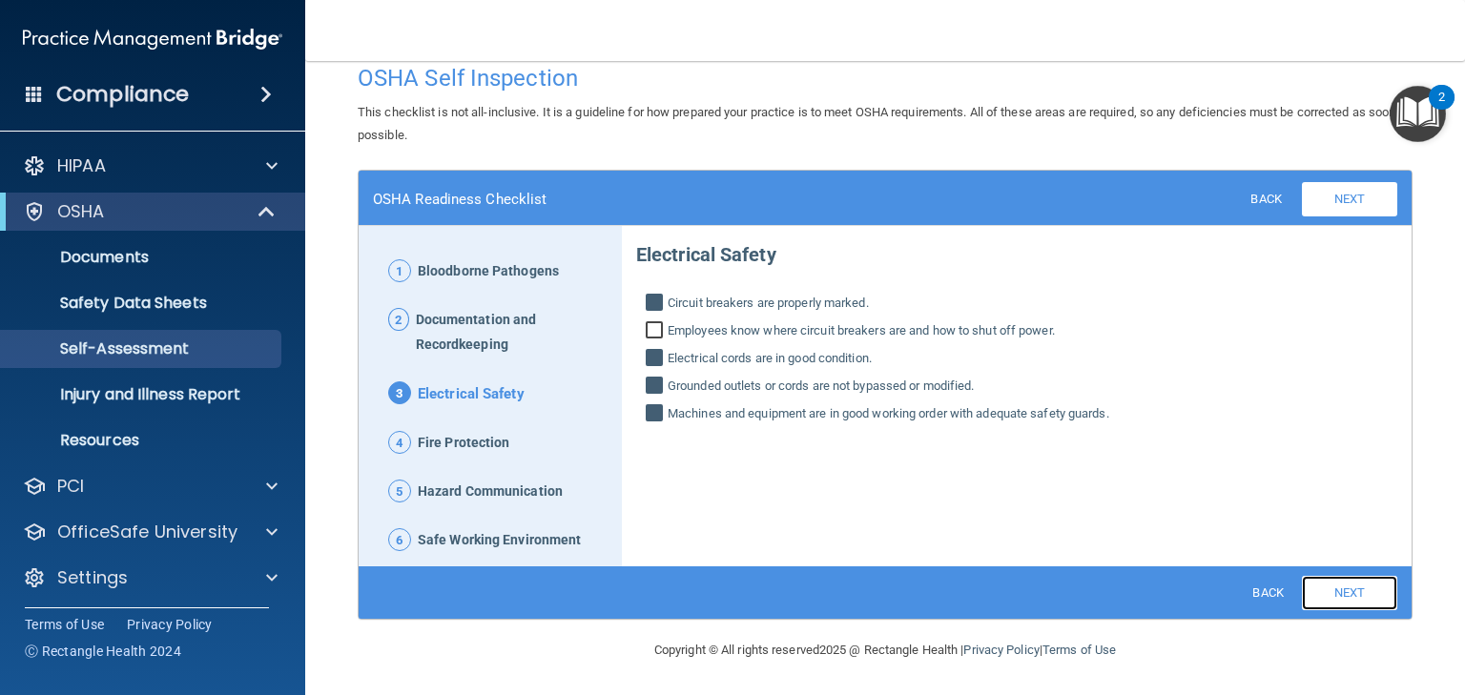
click at [1351, 592] on link "Next" at bounding box center [1349, 593] width 95 height 34
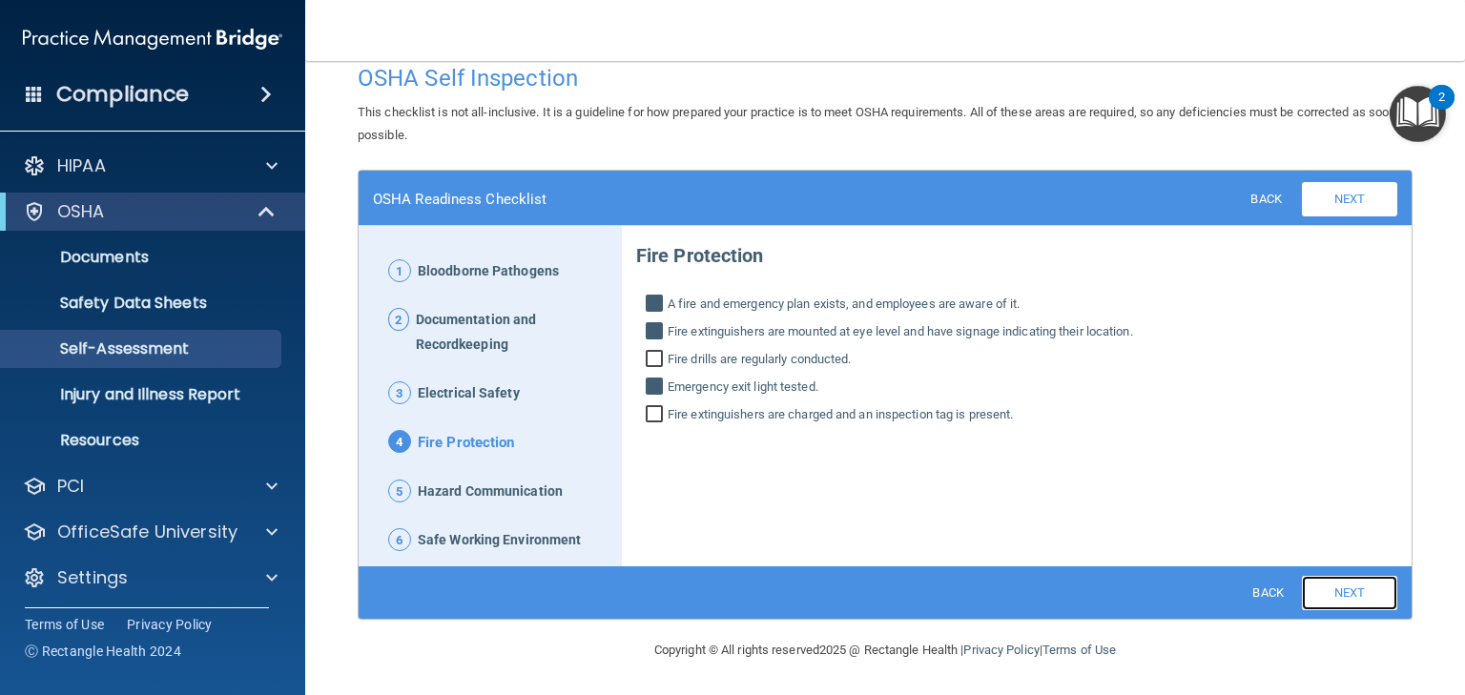
click at [1351, 591] on link "Next" at bounding box center [1349, 593] width 95 height 34
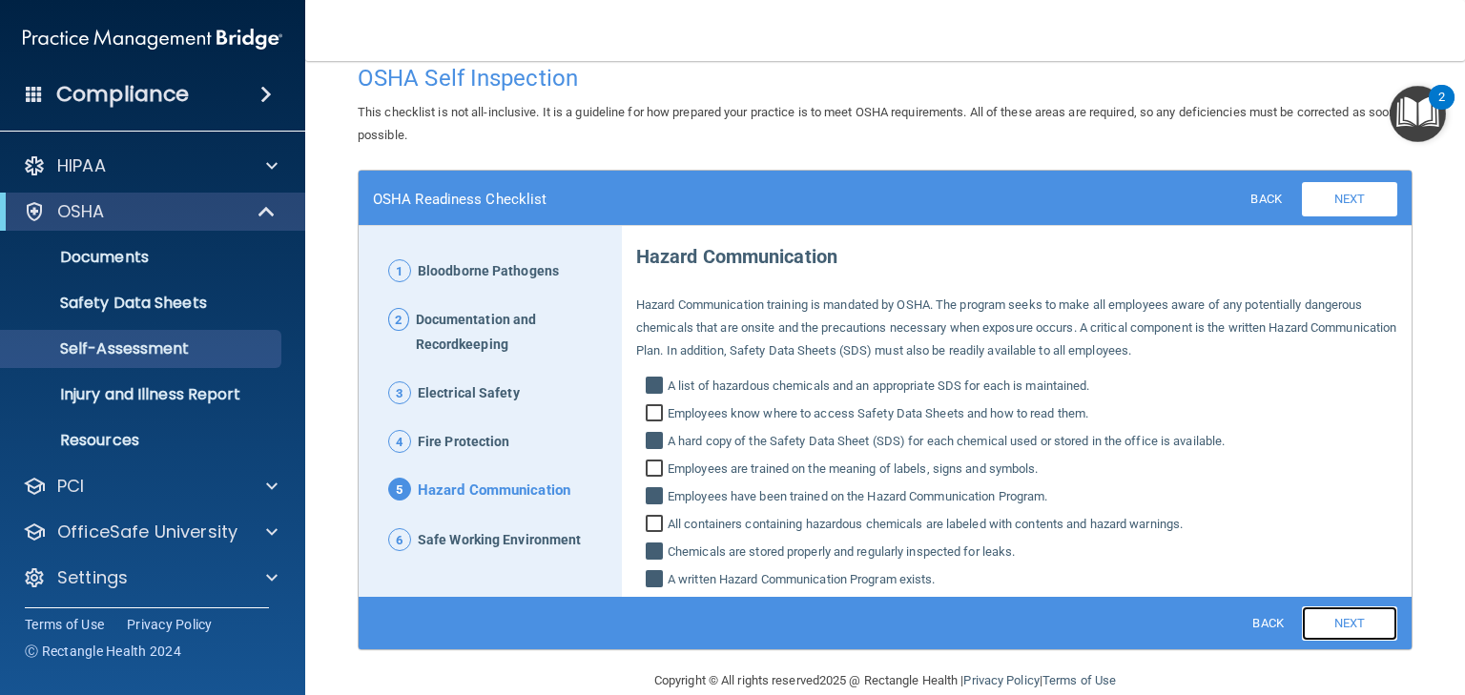
scroll to position [28, 0]
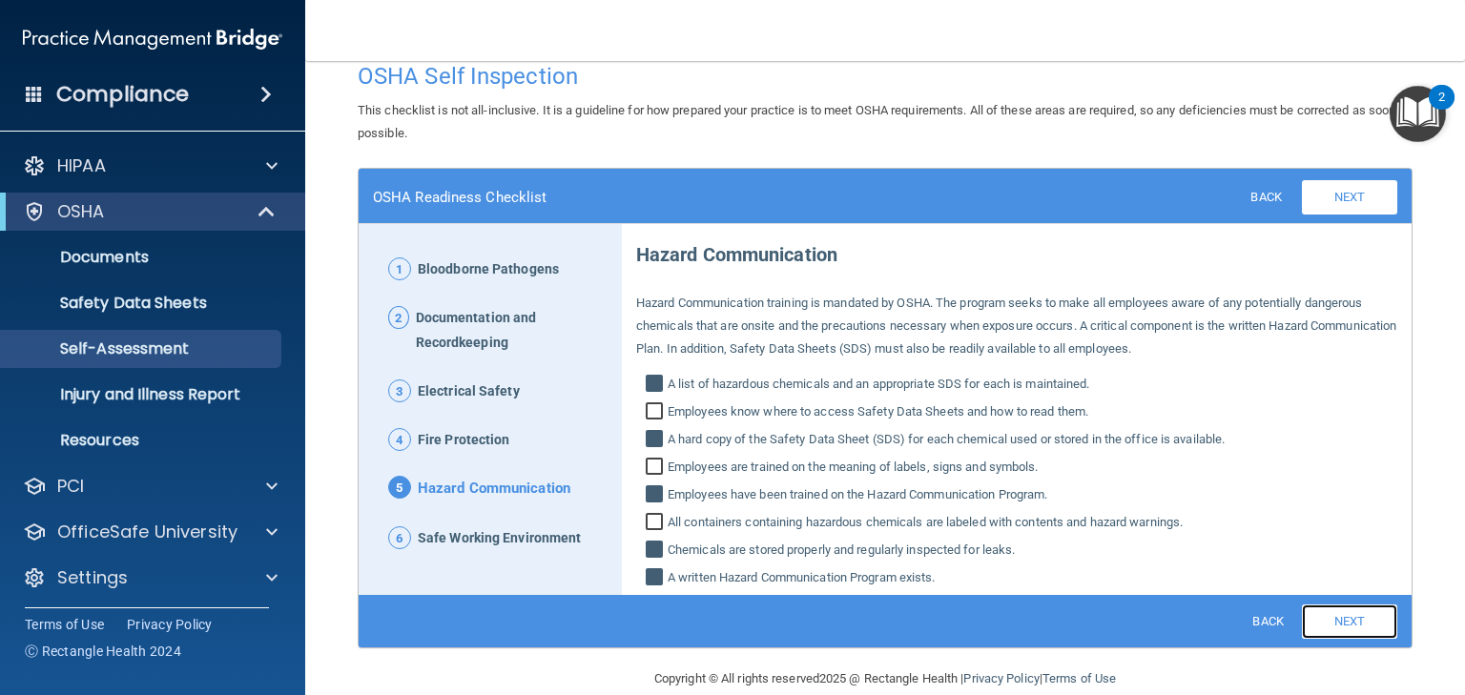
click at [1345, 623] on link "Next" at bounding box center [1349, 622] width 95 height 34
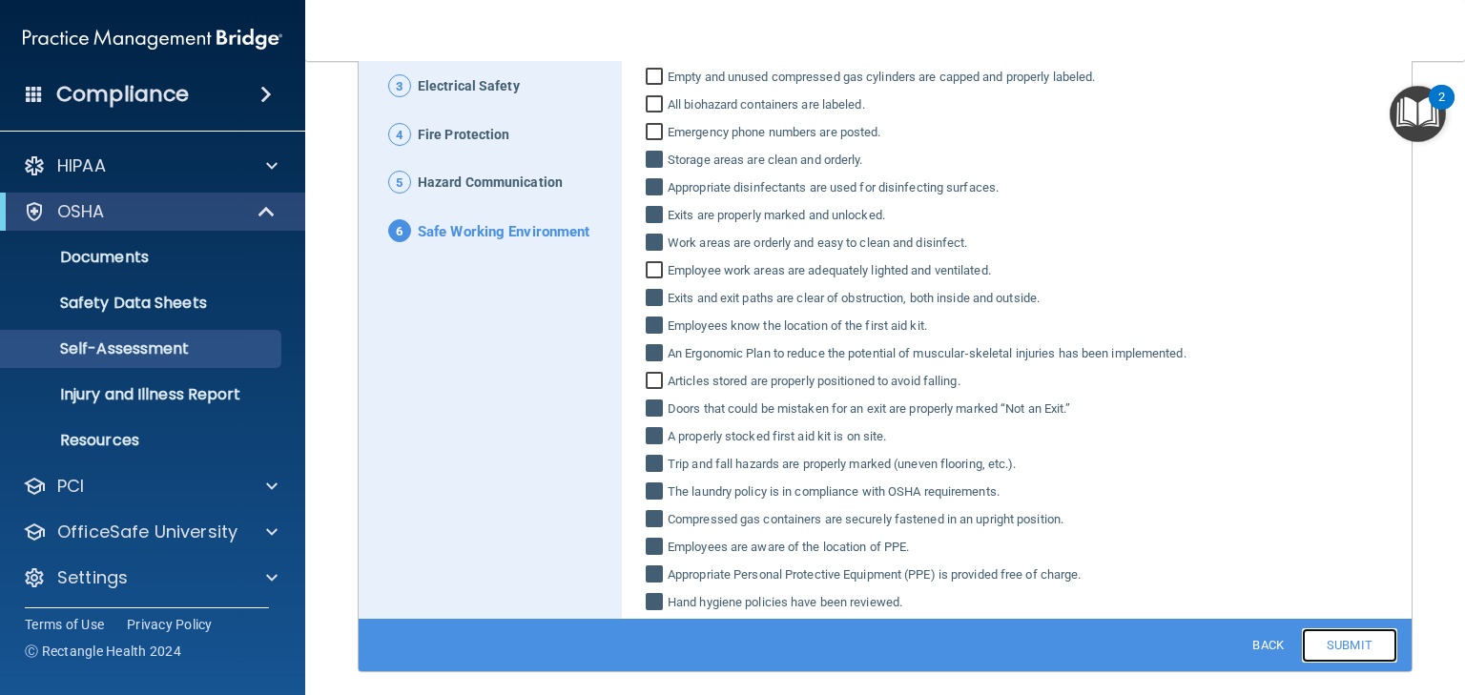
click at [1317, 645] on link "Submit" at bounding box center [1349, 646] width 95 height 34
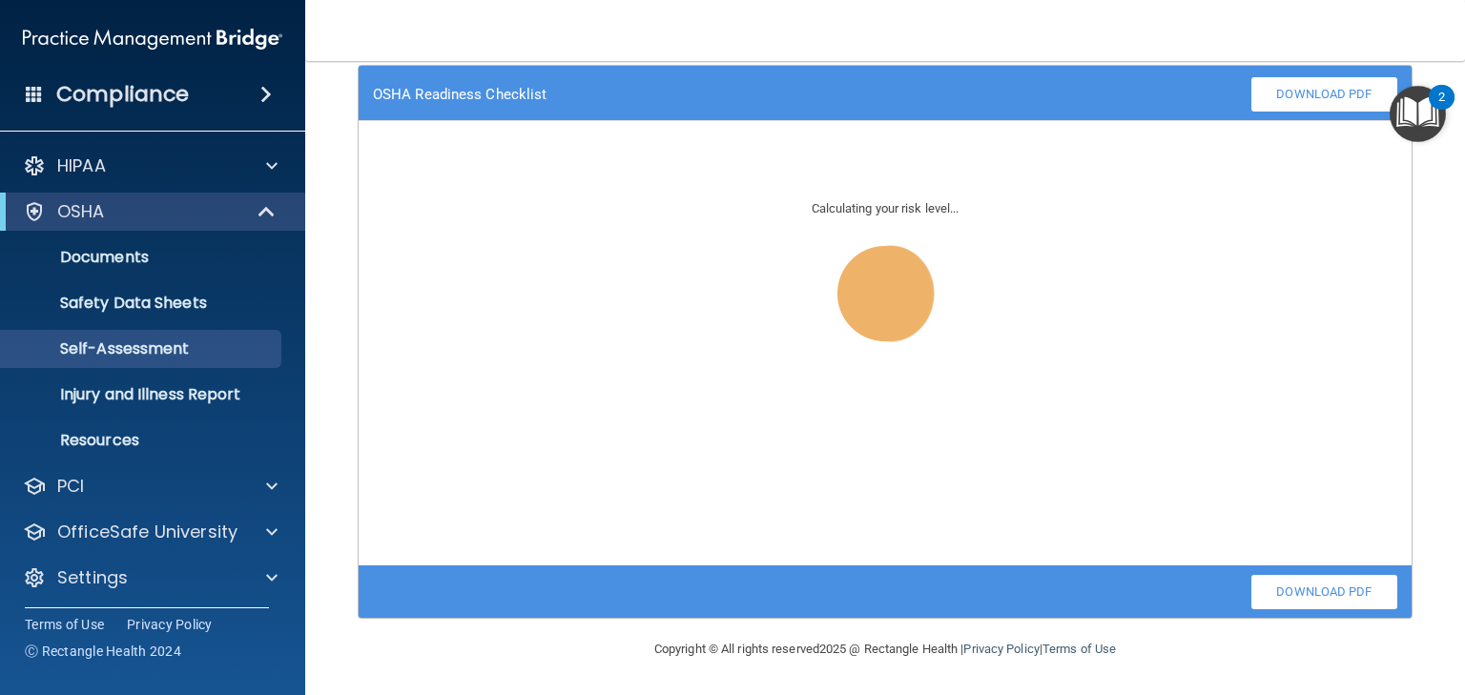
scroll to position [130, 0]
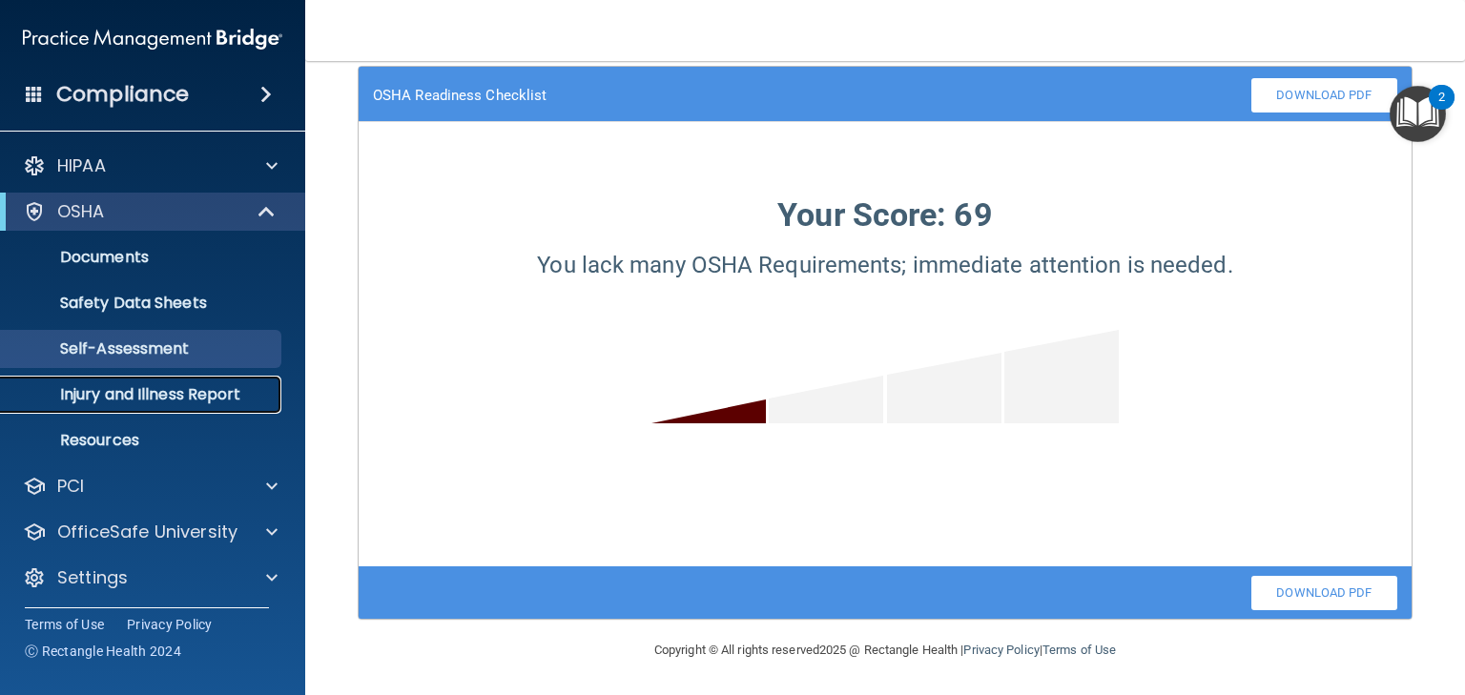
click at [135, 389] on p "Injury and Illness Report" at bounding box center [142, 394] width 260 height 19
